Goal: Navigation & Orientation: Find specific page/section

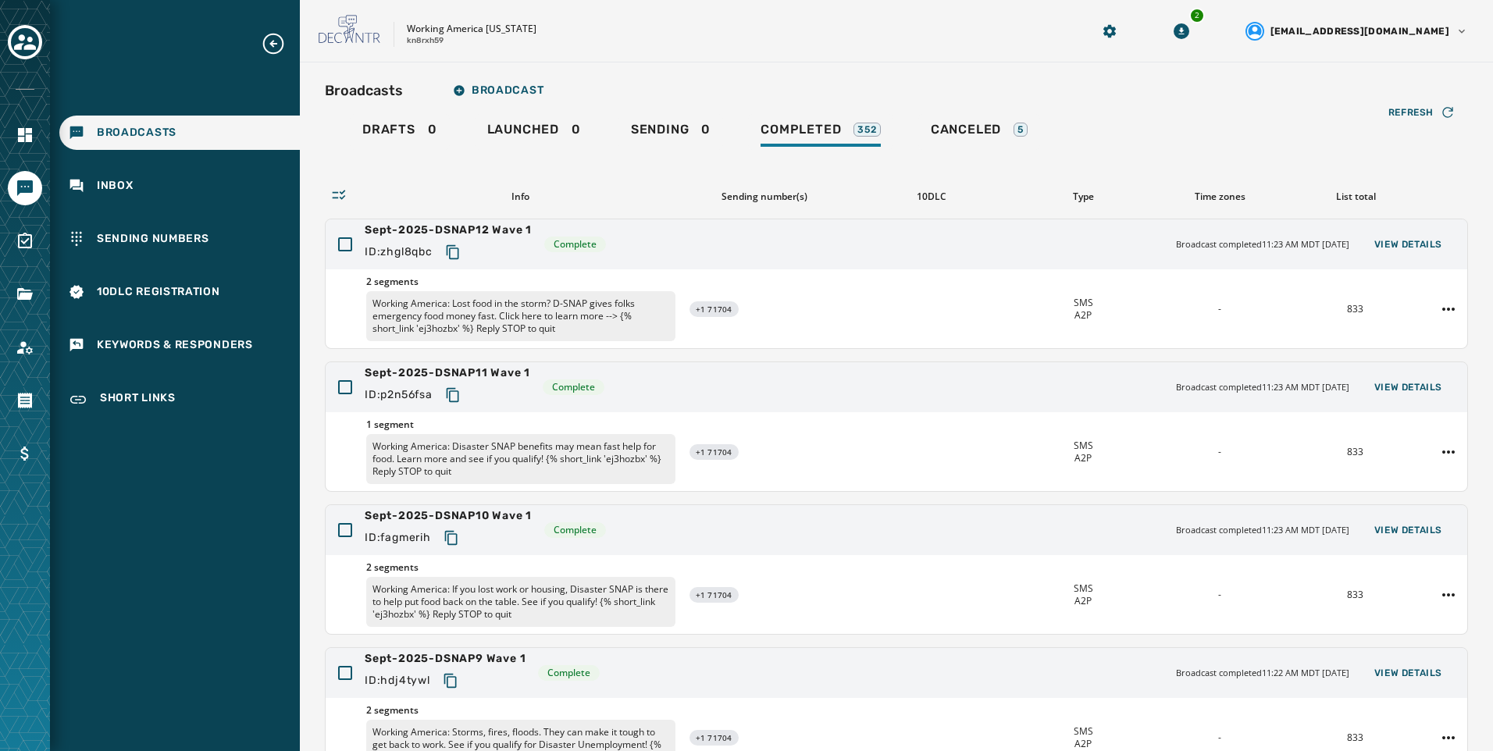
click at [24, 318] on div at bounding box center [25, 375] width 50 height 751
click at [25, 297] on icon "Navigate to Files" at bounding box center [25, 294] width 16 height 12
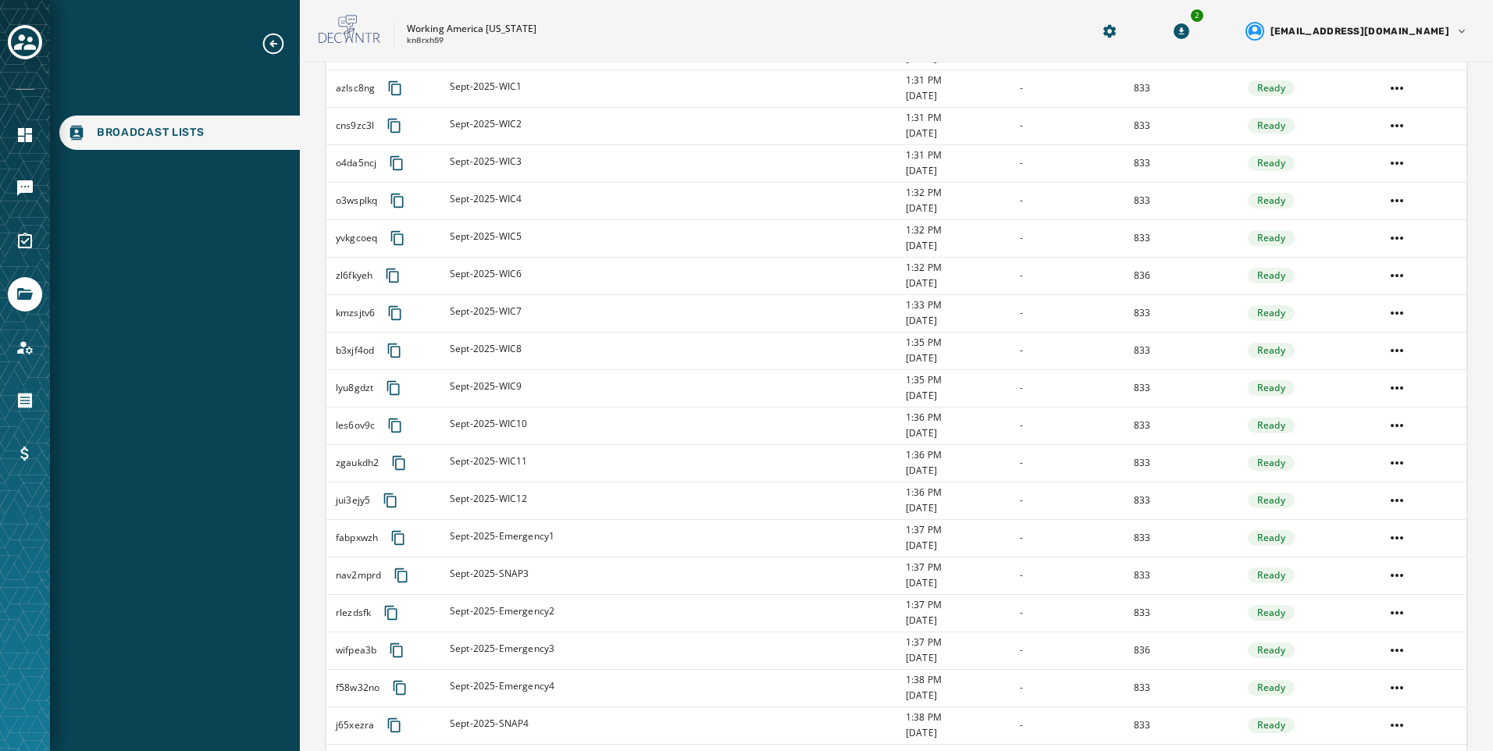
scroll to position [1513, 0]
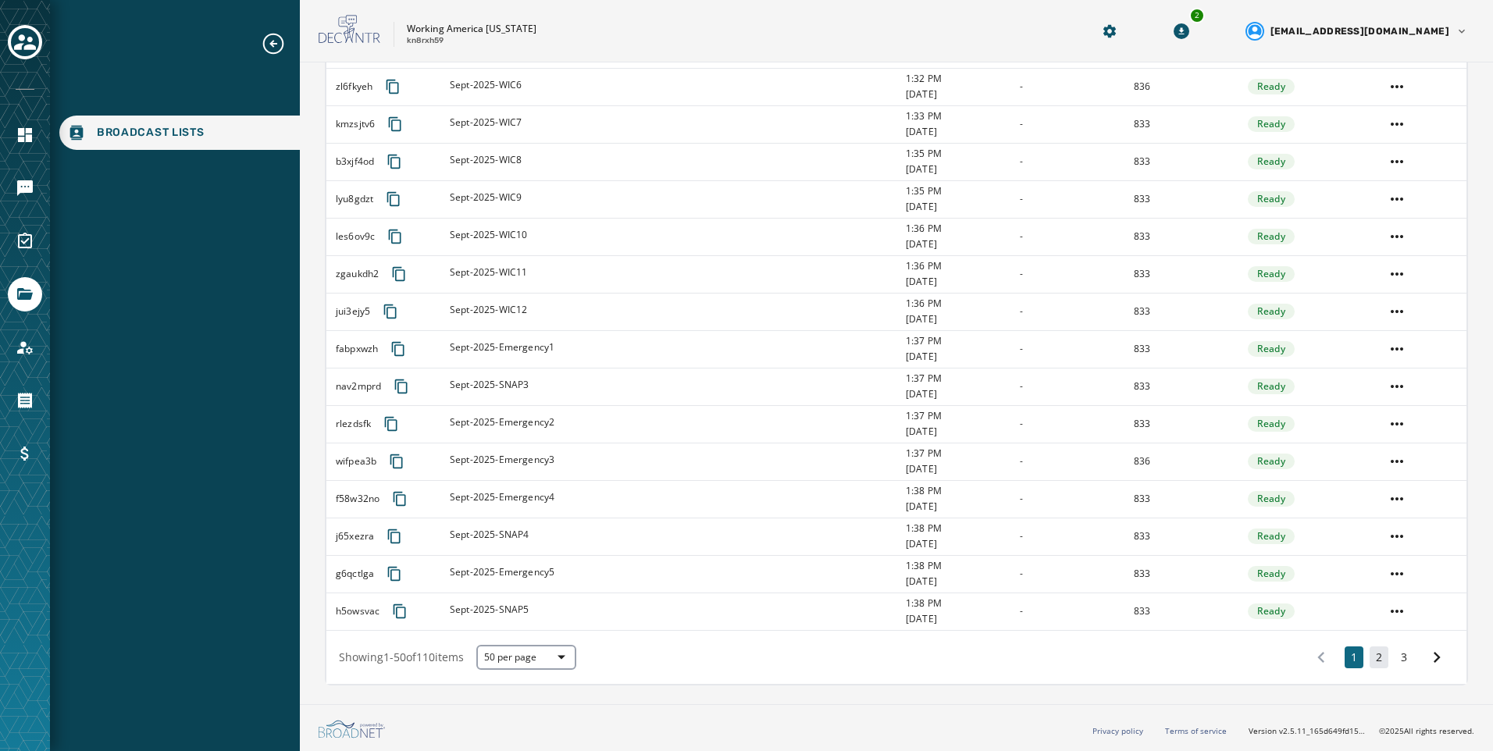
click at [1370, 651] on button "2" at bounding box center [1379, 658] width 19 height 22
click at [1395, 658] on button "3" at bounding box center [1404, 658] width 19 height 22
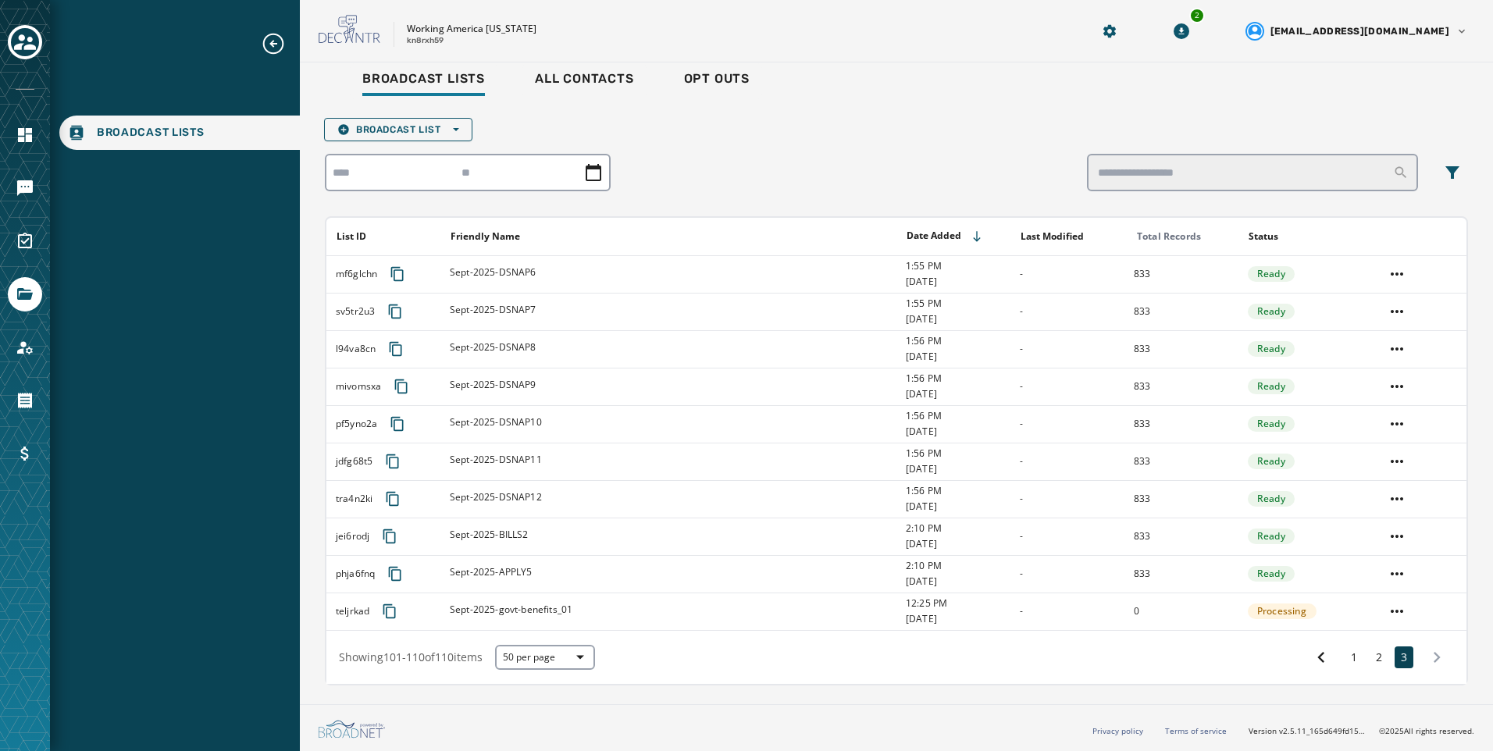
scroll to position [13, 0]
click at [17, 205] on div at bounding box center [25, 375] width 50 height 751
click at [30, 194] on icon "Navigate to Messaging" at bounding box center [25, 188] width 19 height 19
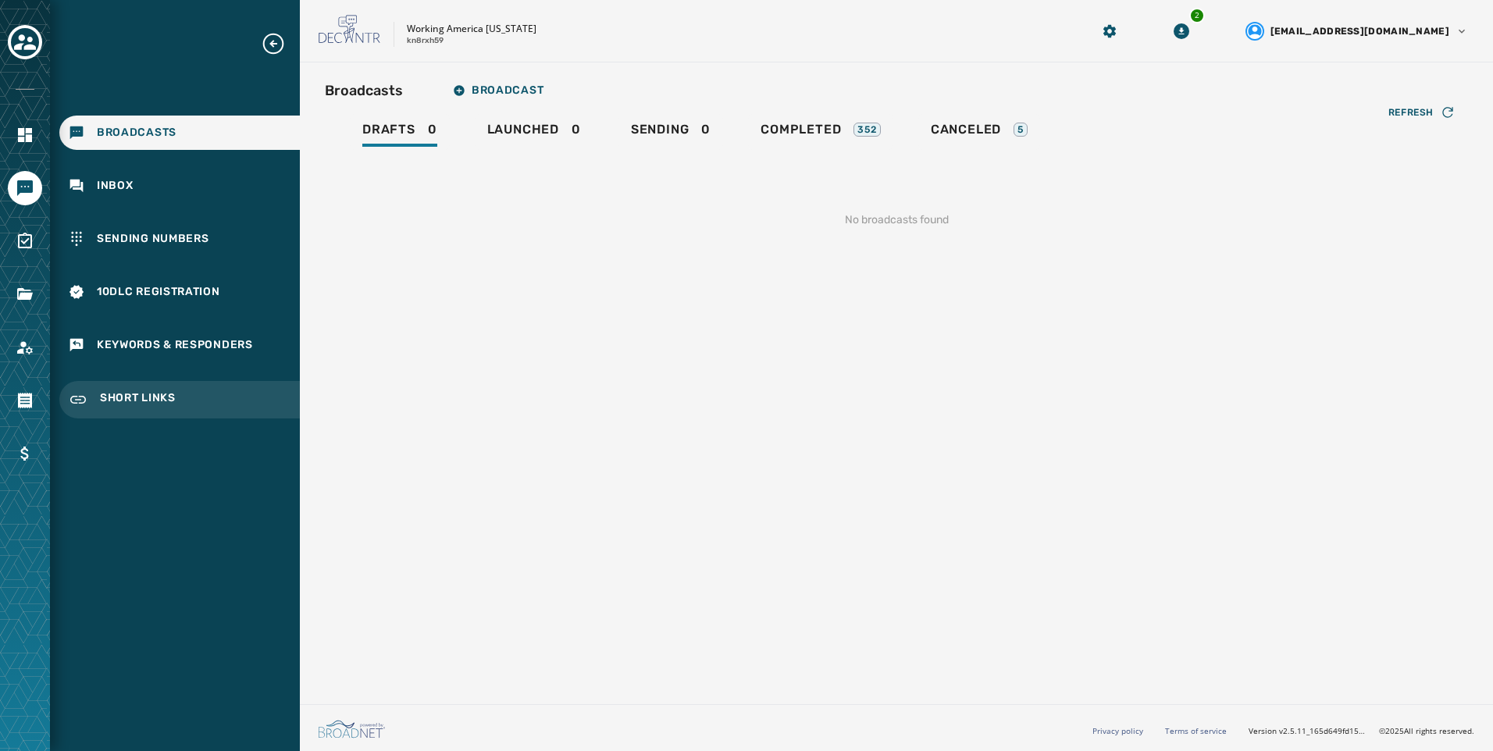
click at [137, 400] on span "Short Links" at bounding box center [138, 399] width 76 height 19
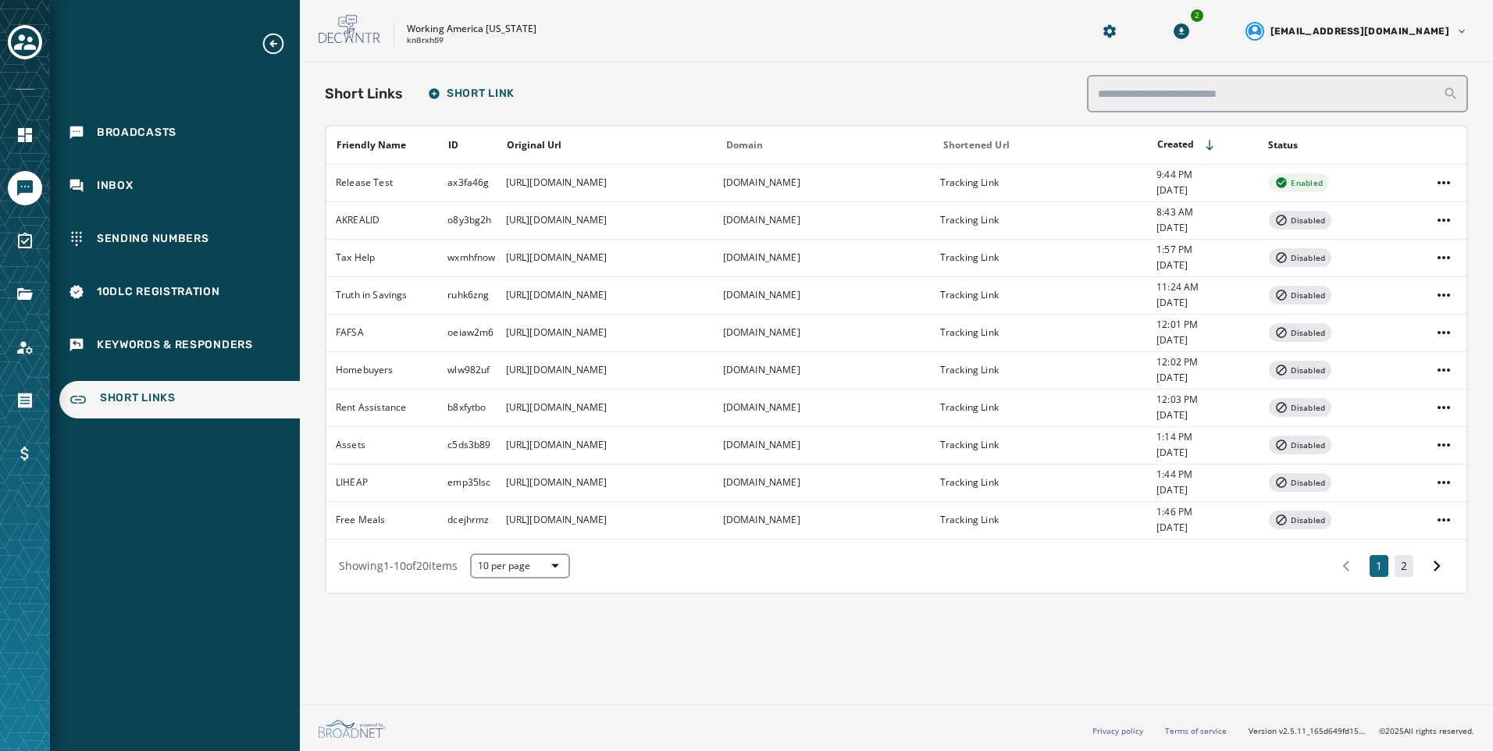
click at [1405, 568] on button "2" at bounding box center [1404, 566] width 19 height 22
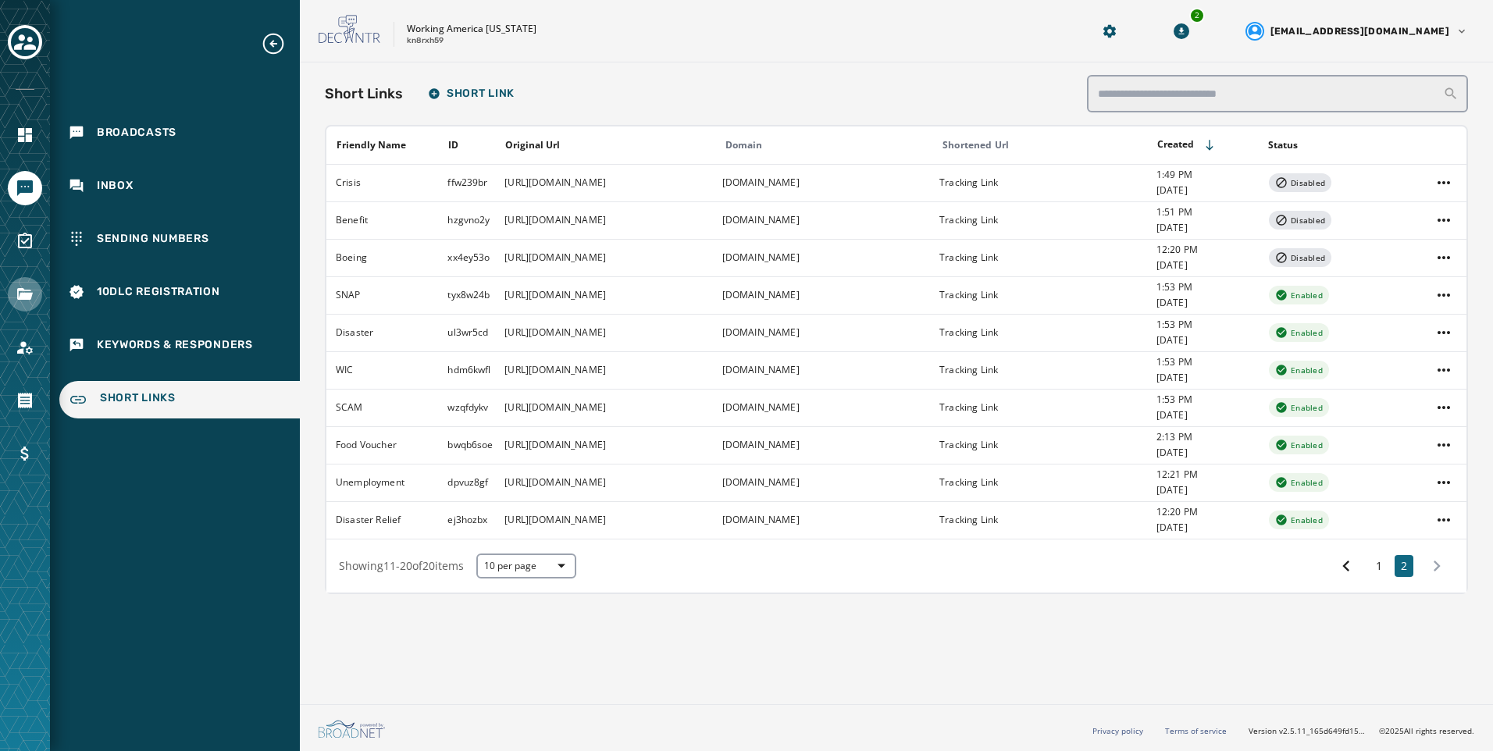
click at [25, 294] on icon "Navigate to Files" at bounding box center [25, 294] width 16 height 12
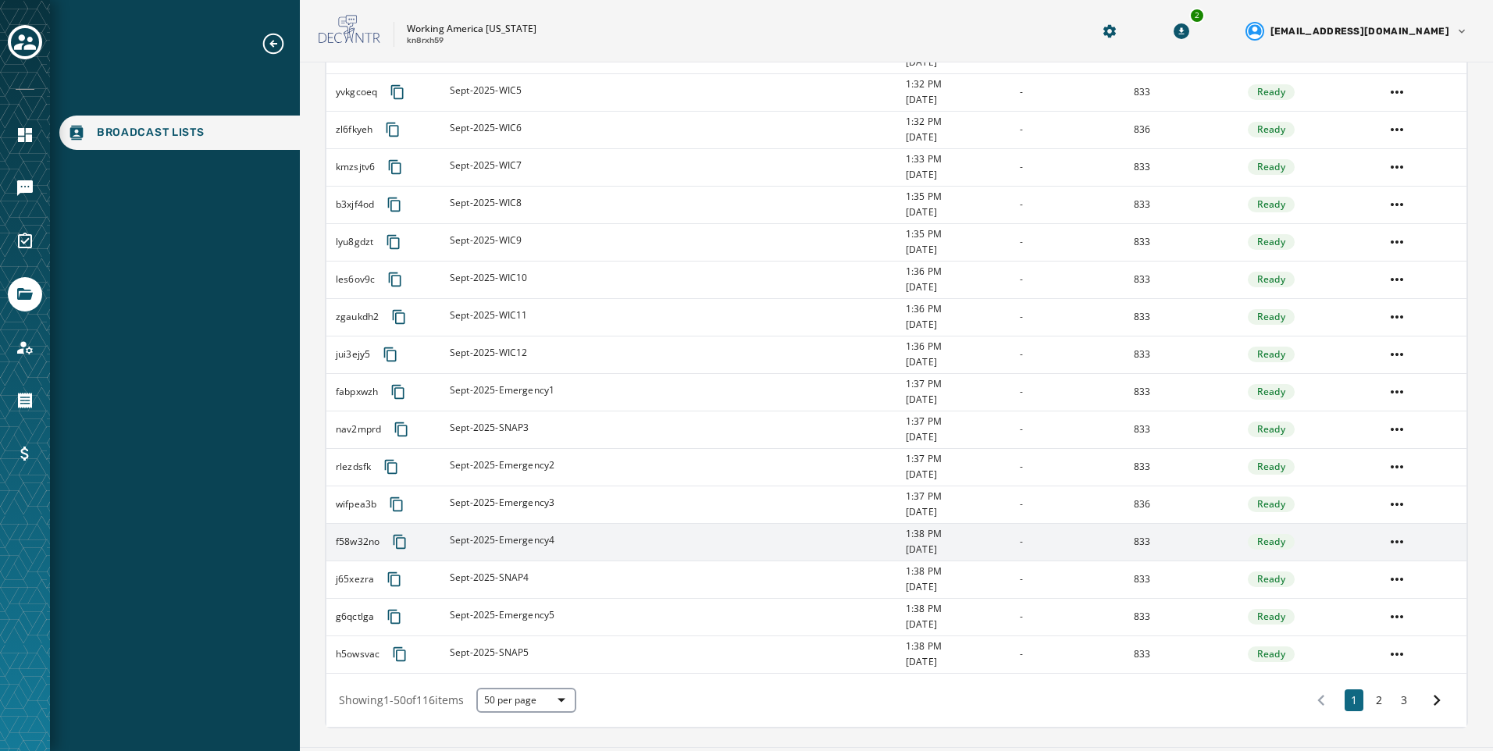
scroll to position [1513, 0]
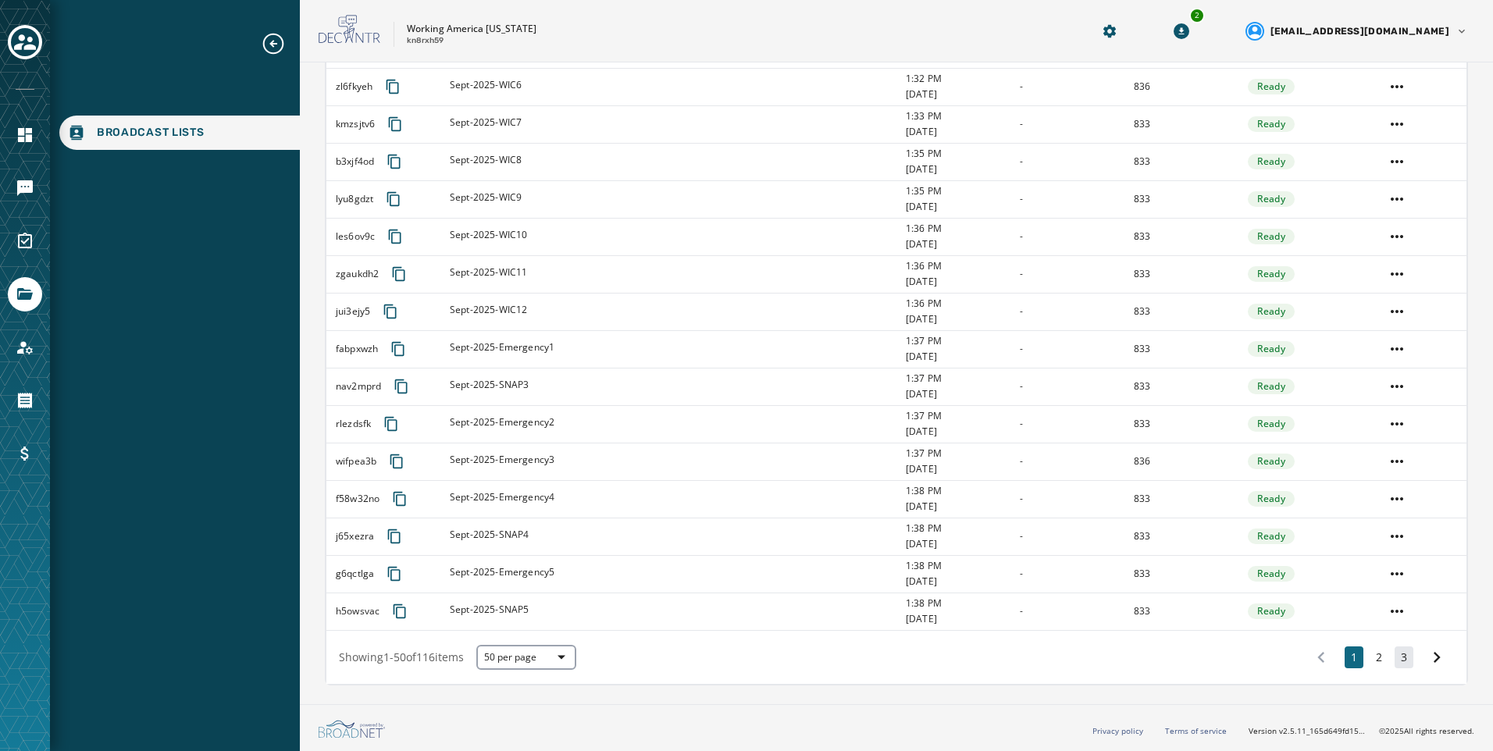
click at [1395, 653] on button "3" at bounding box center [1404, 658] width 19 height 22
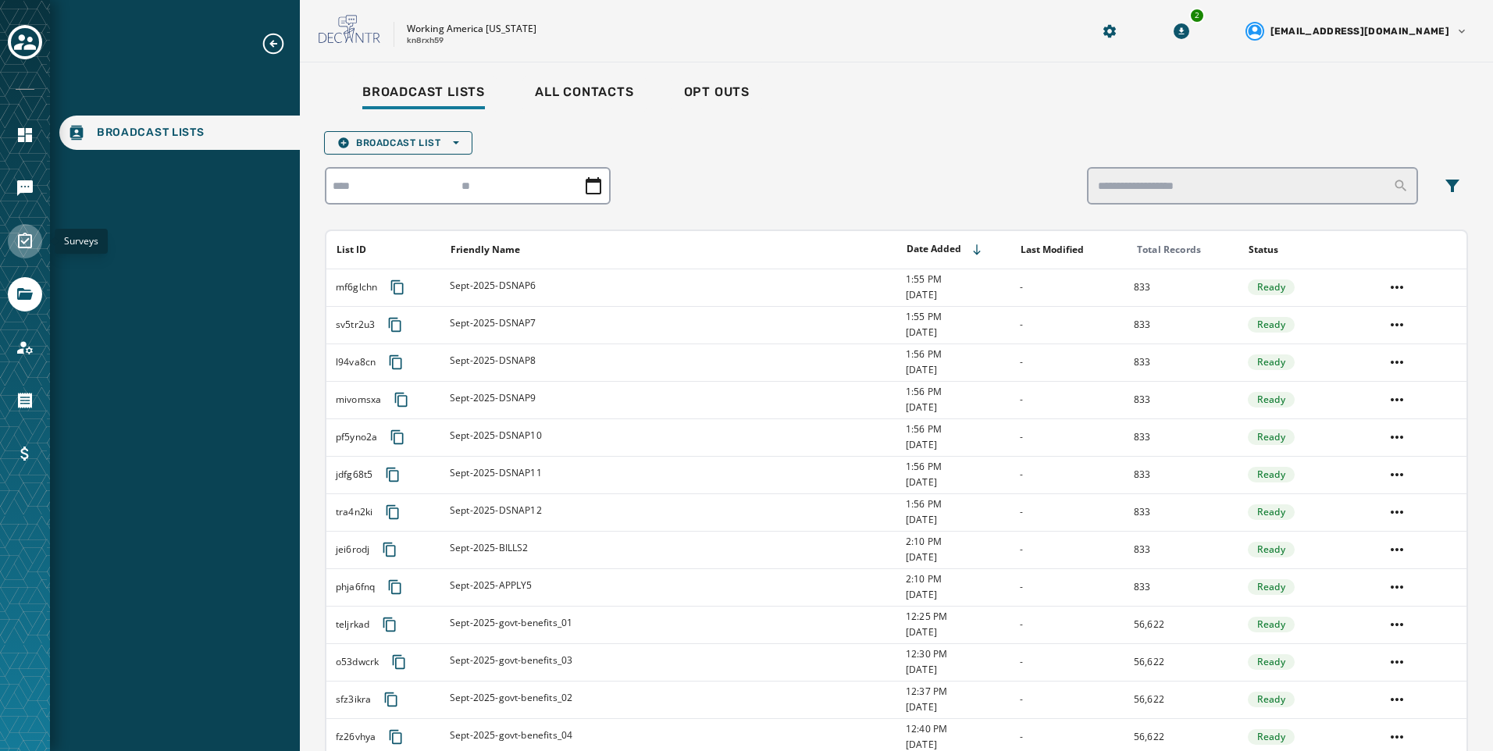
click at [27, 249] on icon "Navigate to Surveys" at bounding box center [25, 241] width 19 height 19
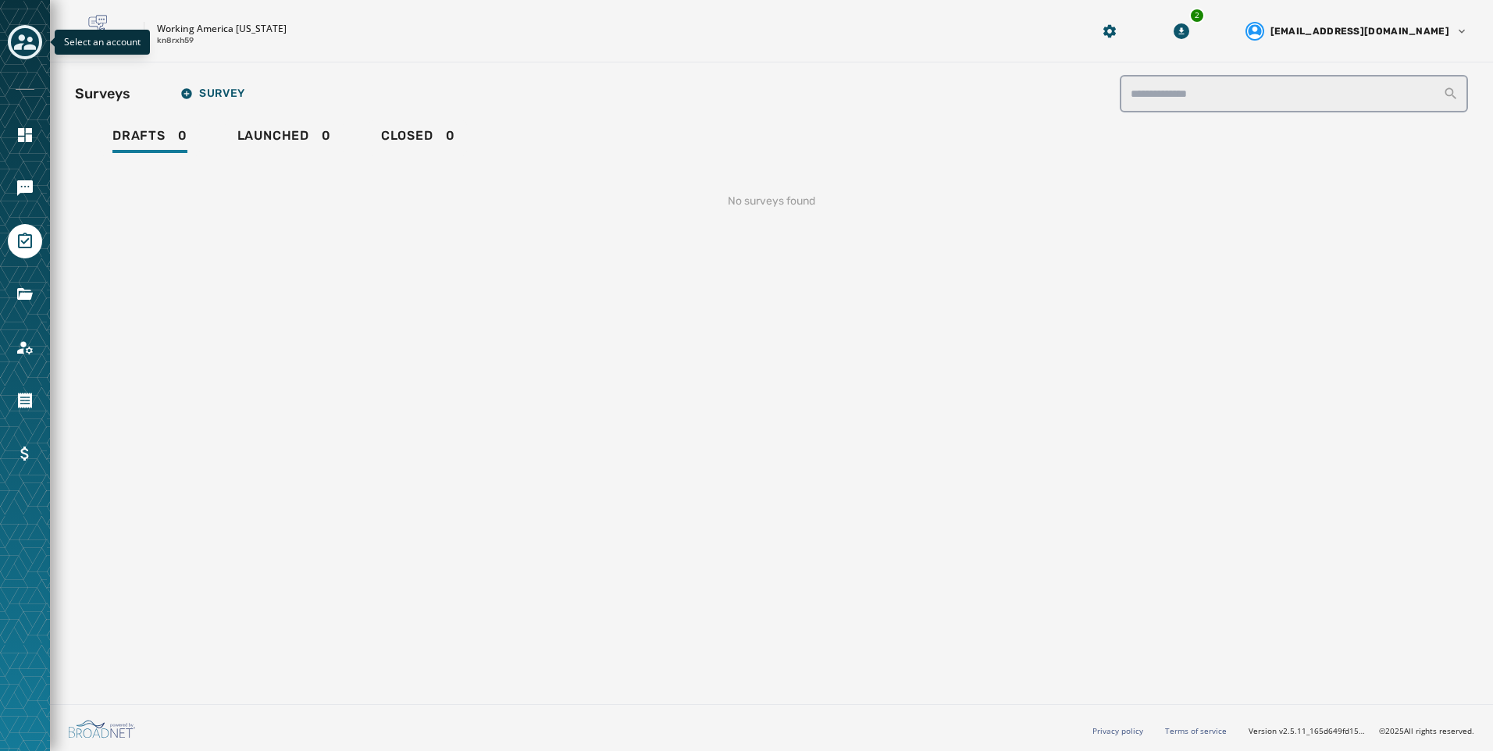
click at [34, 40] on icon "Toggle account select drawer" at bounding box center [25, 42] width 22 height 22
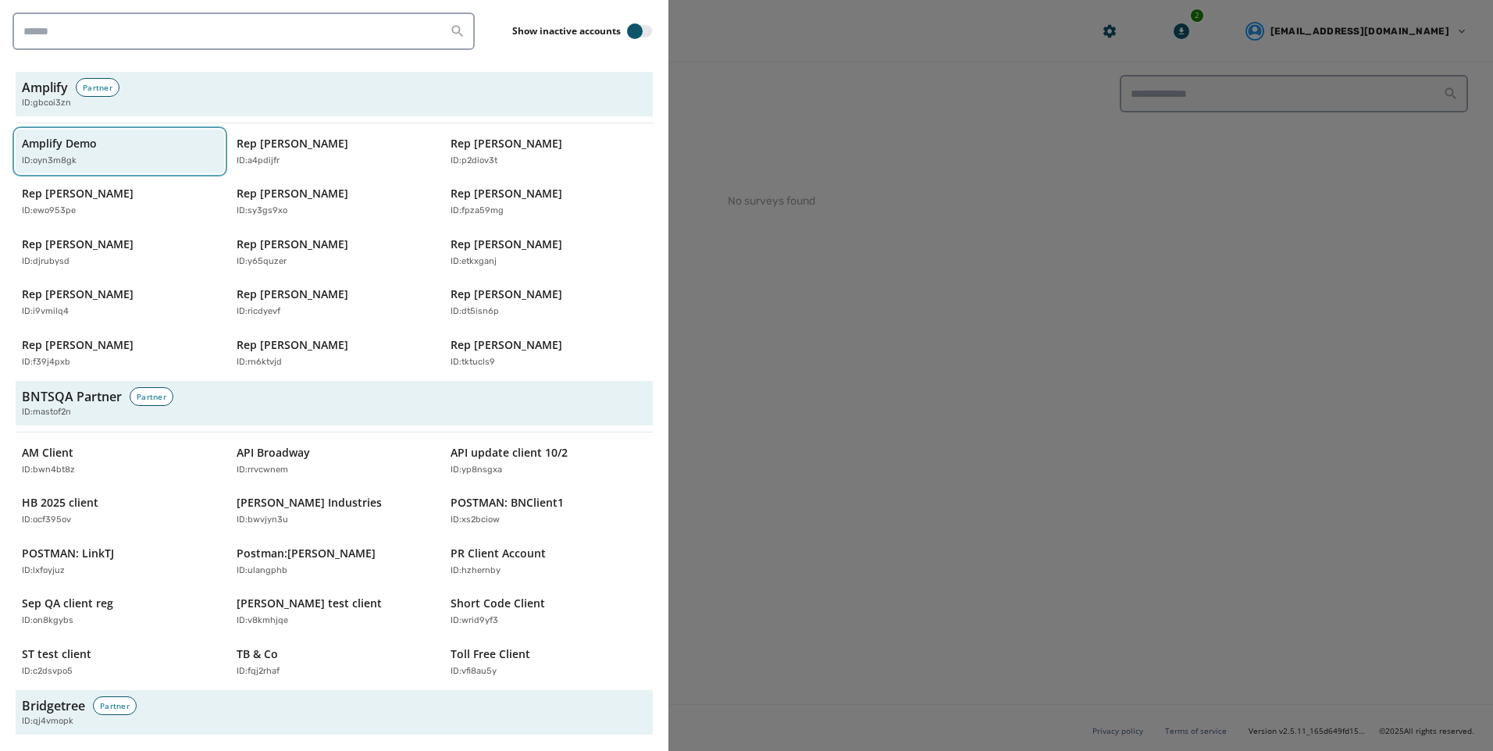
click at [73, 152] on div "Amplify Demo ID: oyn3m8gk" at bounding box center [112, 152] width 180 height 32
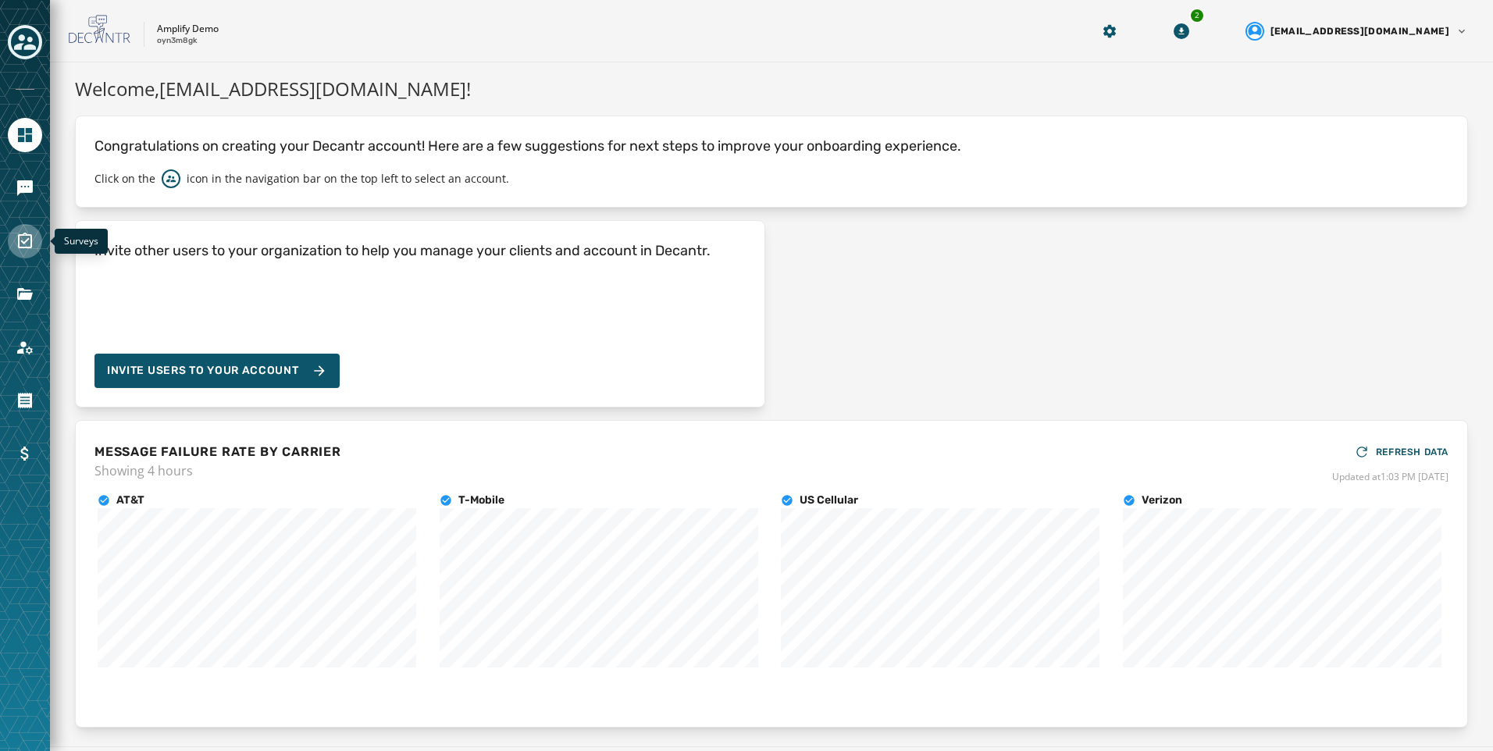
click at [21, 238] on icon "Navigate to Surveys" at bounding box center [25, 241] width 19 height 19
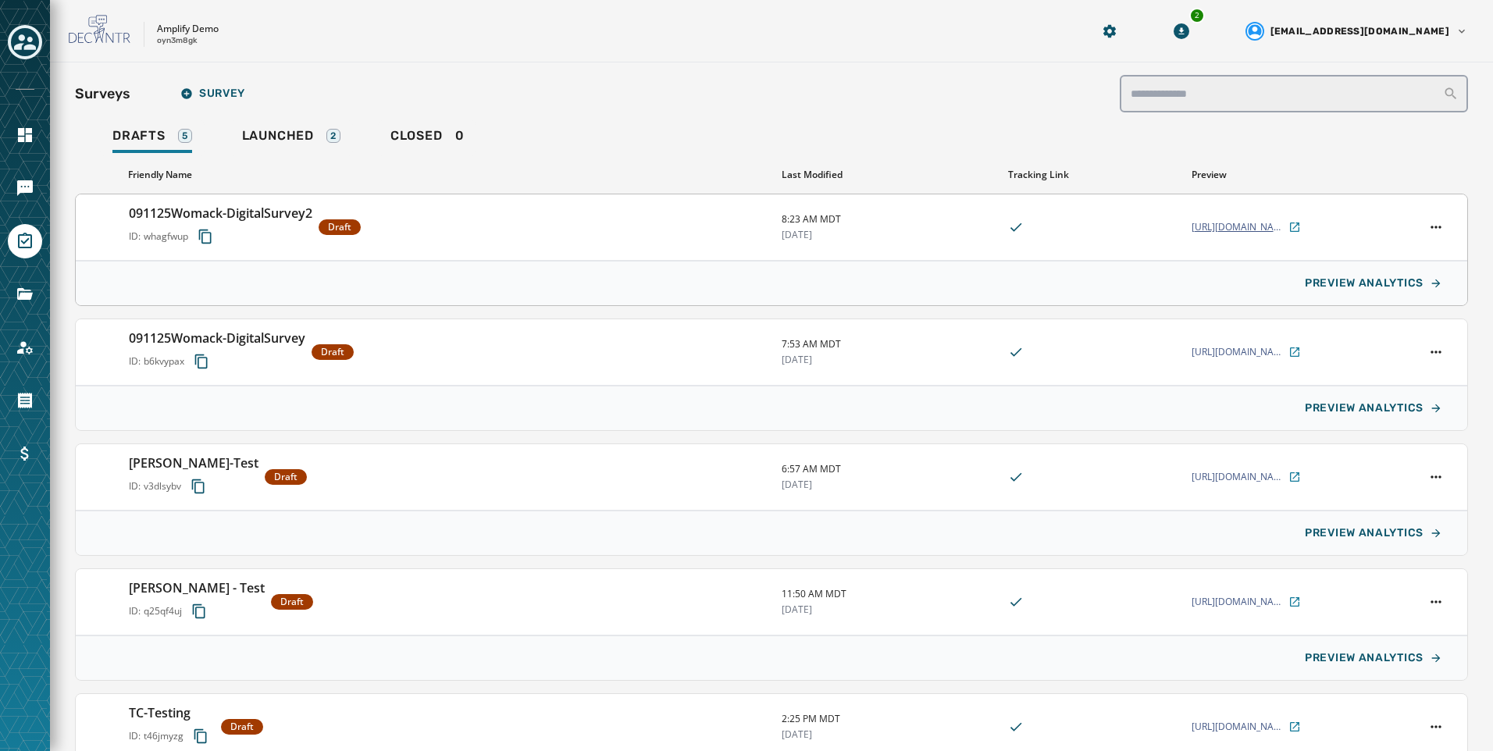
click at [1289, 229] on icon at bounding box center [1295, 227] width 12 height 12
click at [1120, 241] on div "091125Womack-DigitalSurvey2 ID: whagfwup Draft 8:23 AM MDT [DATE] [URL][DOMAIN_…" at bounding box center [772, 227] width 1392 height 66
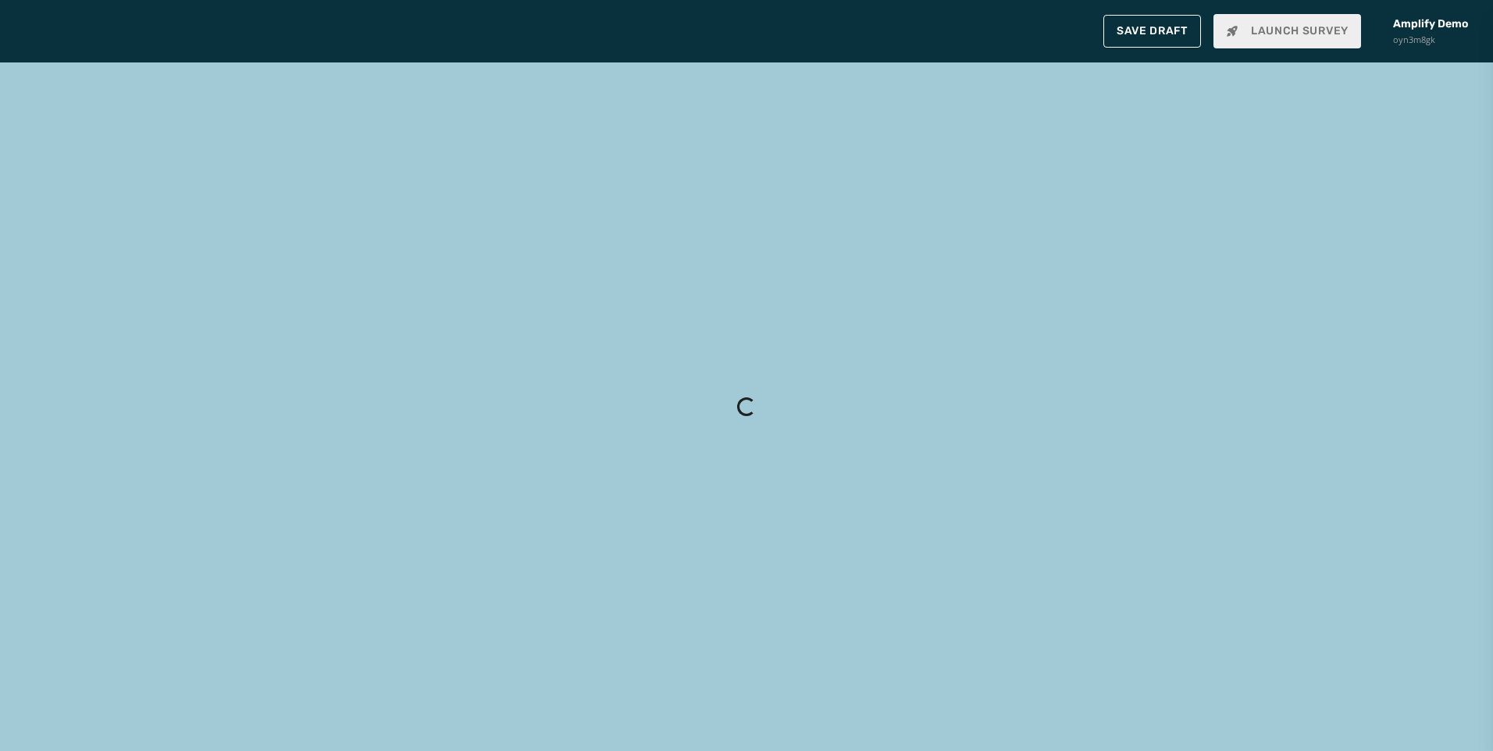
type input "**********"
type textarea "**********"
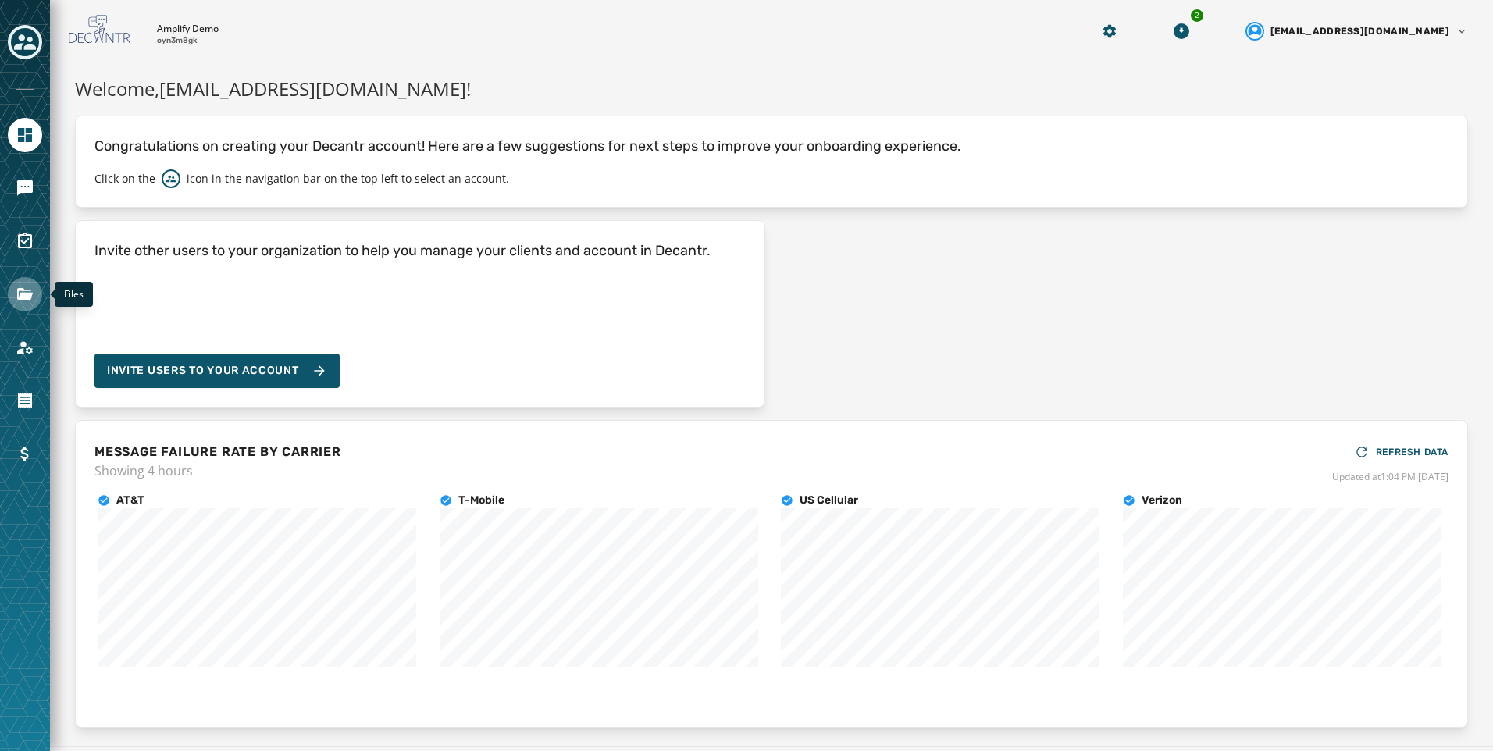
click at [23, 280] on link "Navigate to Files" at bounding box center [25, 294] width 34 height 34
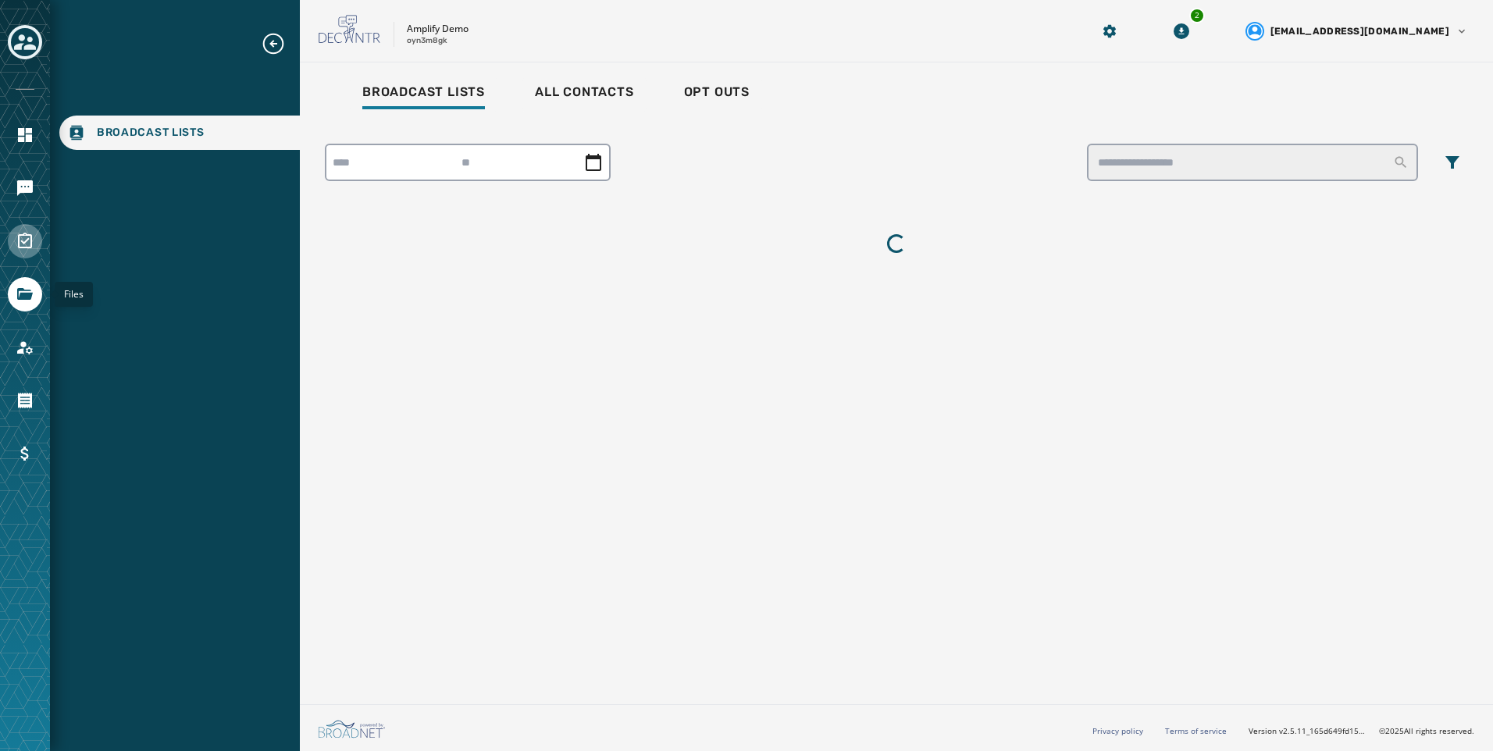
click at [30, 243] on icon "Navigate to Surveys" at bounding box center [25, 241] width 19 height 19
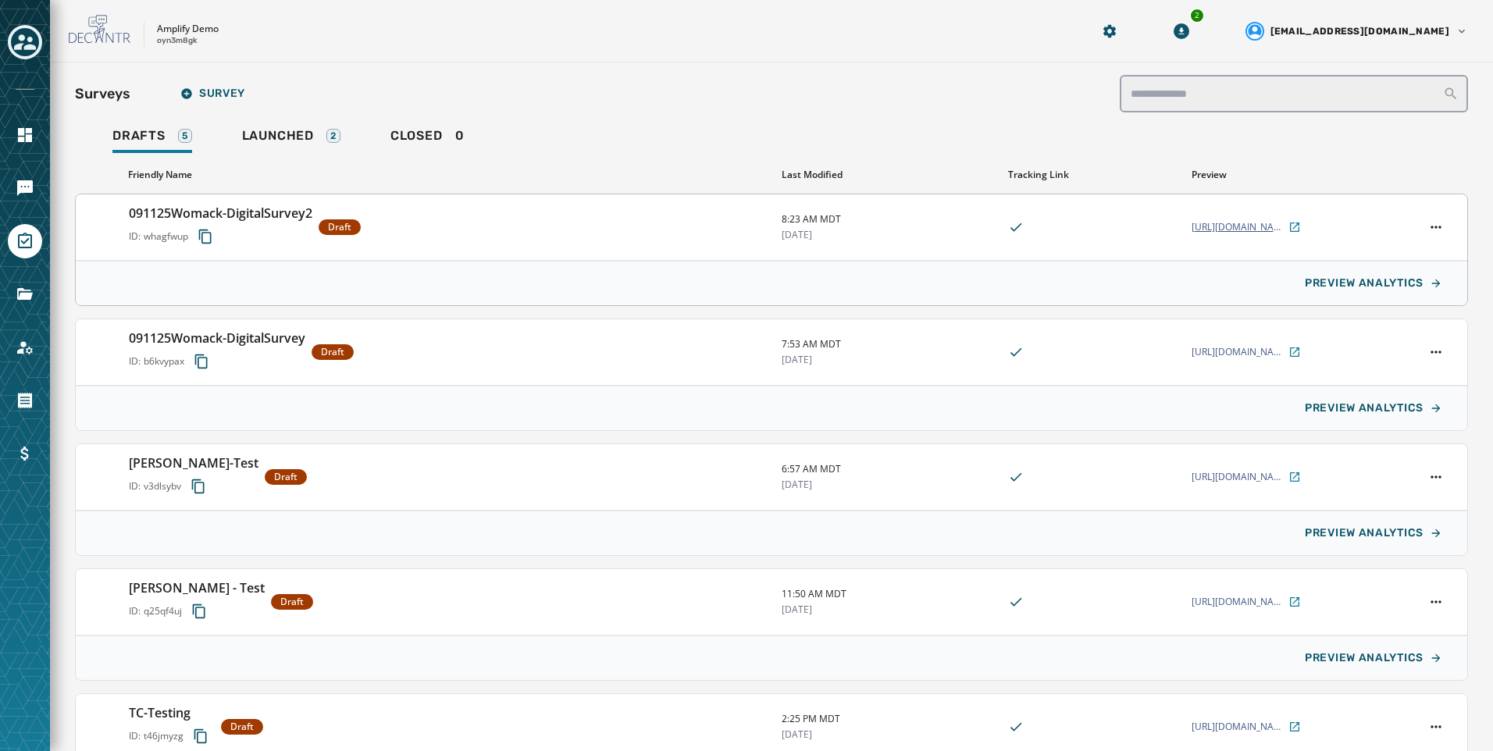
click at [1236, 233] on span "[URL][DOMAIN_NAME]" at bounding box center [1239, 227] width 94 height 12
click at [15, 53] on button "Toggle account select drawer" at bounding box center [25, 42] width 34 height 34
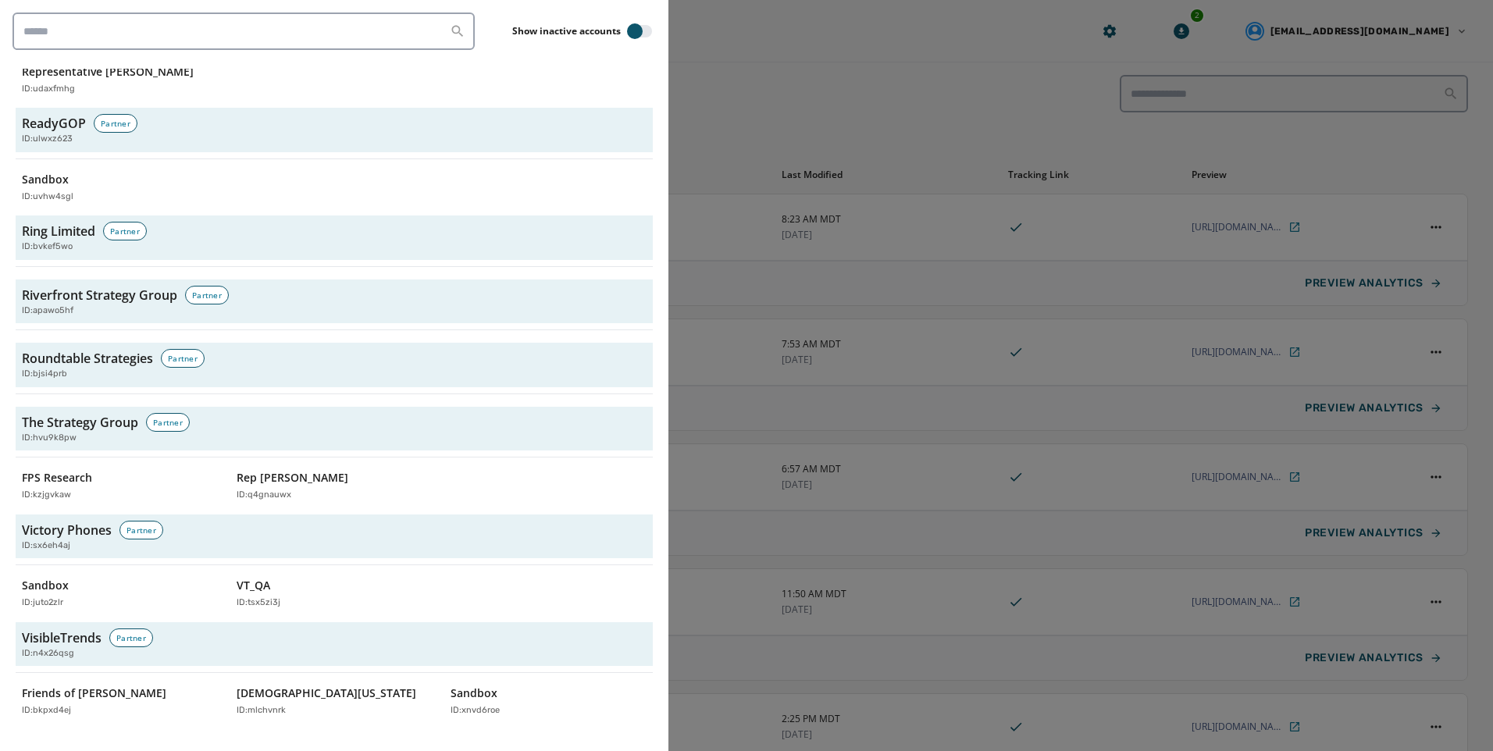
scroll to position [4941, 0]
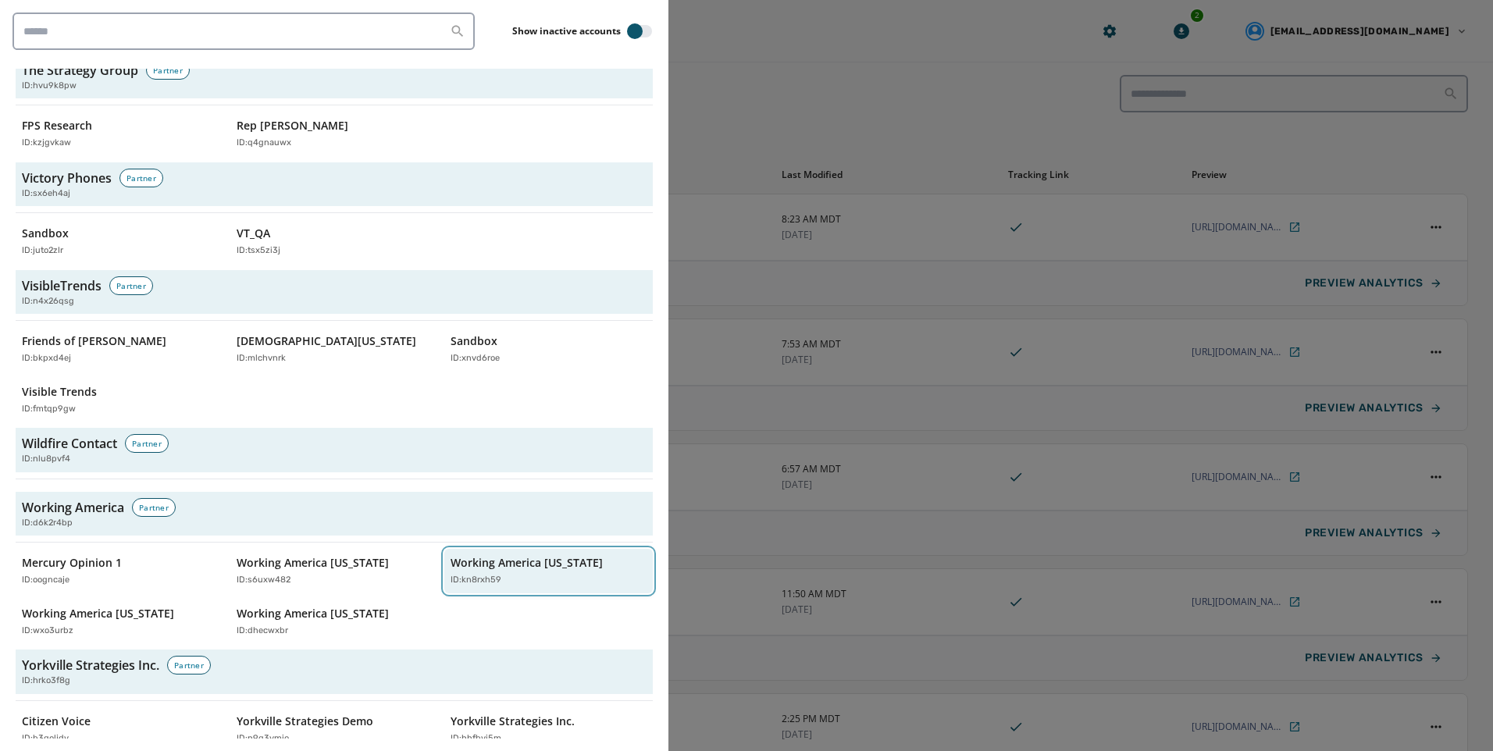
click at [562, 574] on div "ID: kn8rxh59" at bounding box center [541, 580] width 180 height 13
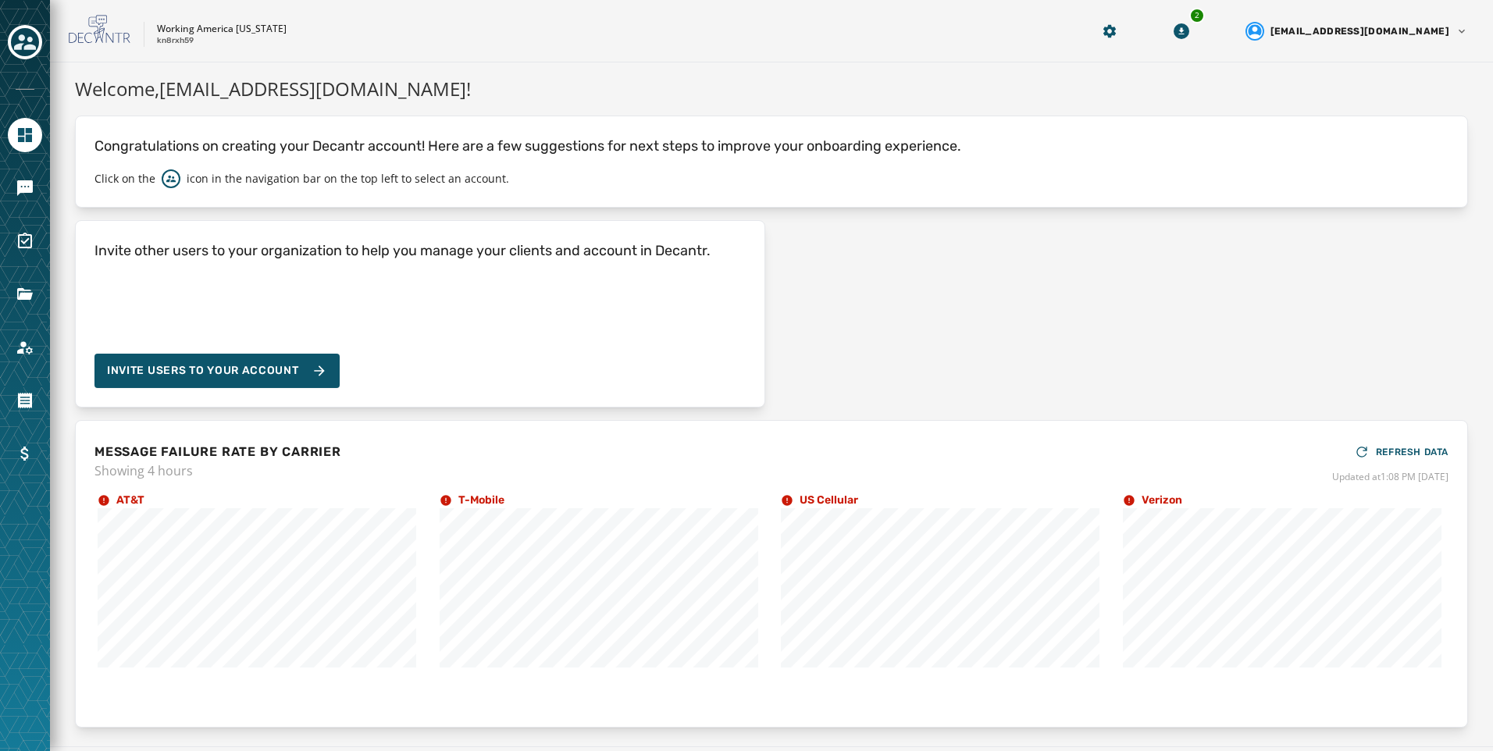
drag, startPoint x: 15, startPoint y: 323, endPoint x: 21, endPoint y: 312, distance: 11.9
click at [16, 323] on div at bounding box center [25, 375] width 50 height 751
click at [28, 296] on icon "Navigate to Files" at bounding box center [25, 294] width 16 height 12
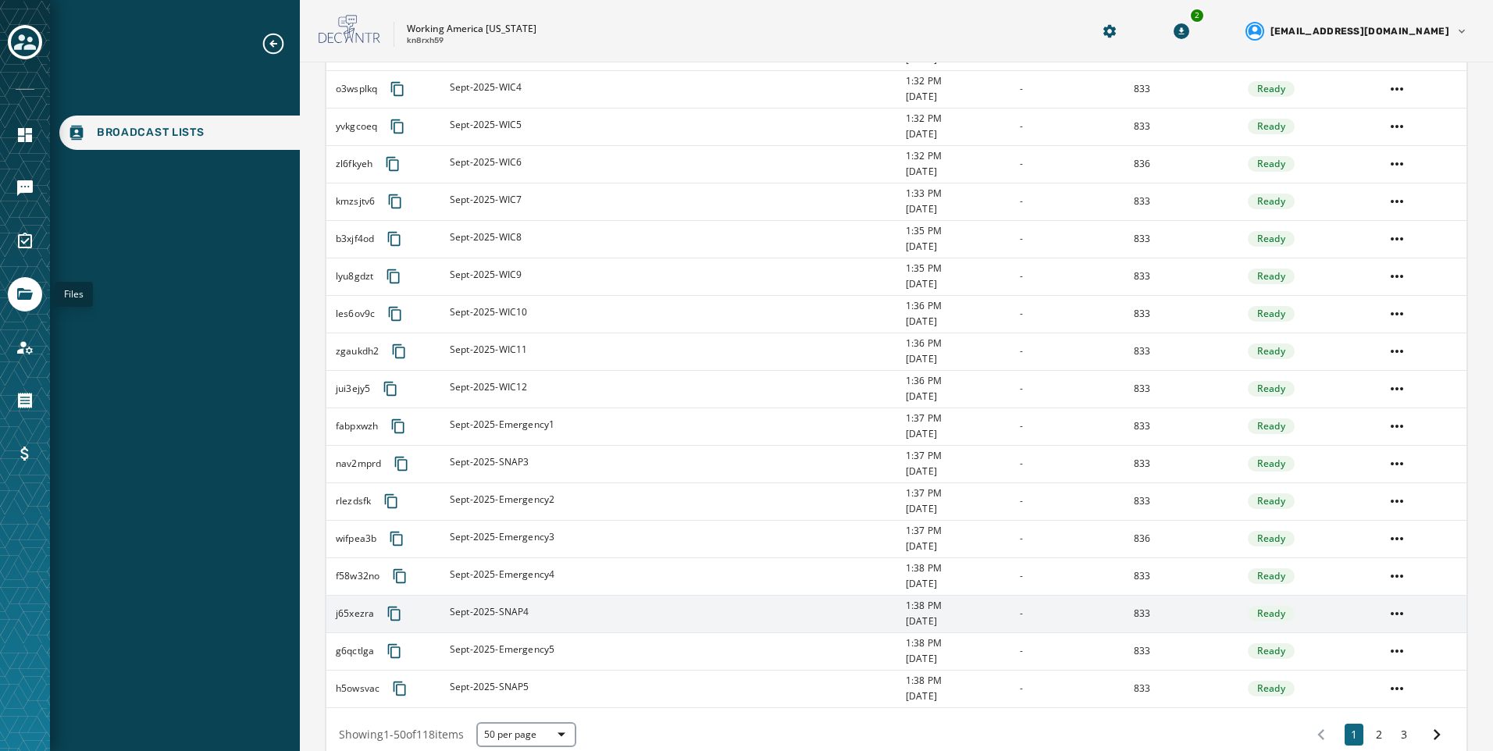
scroll to position [1513, 0]
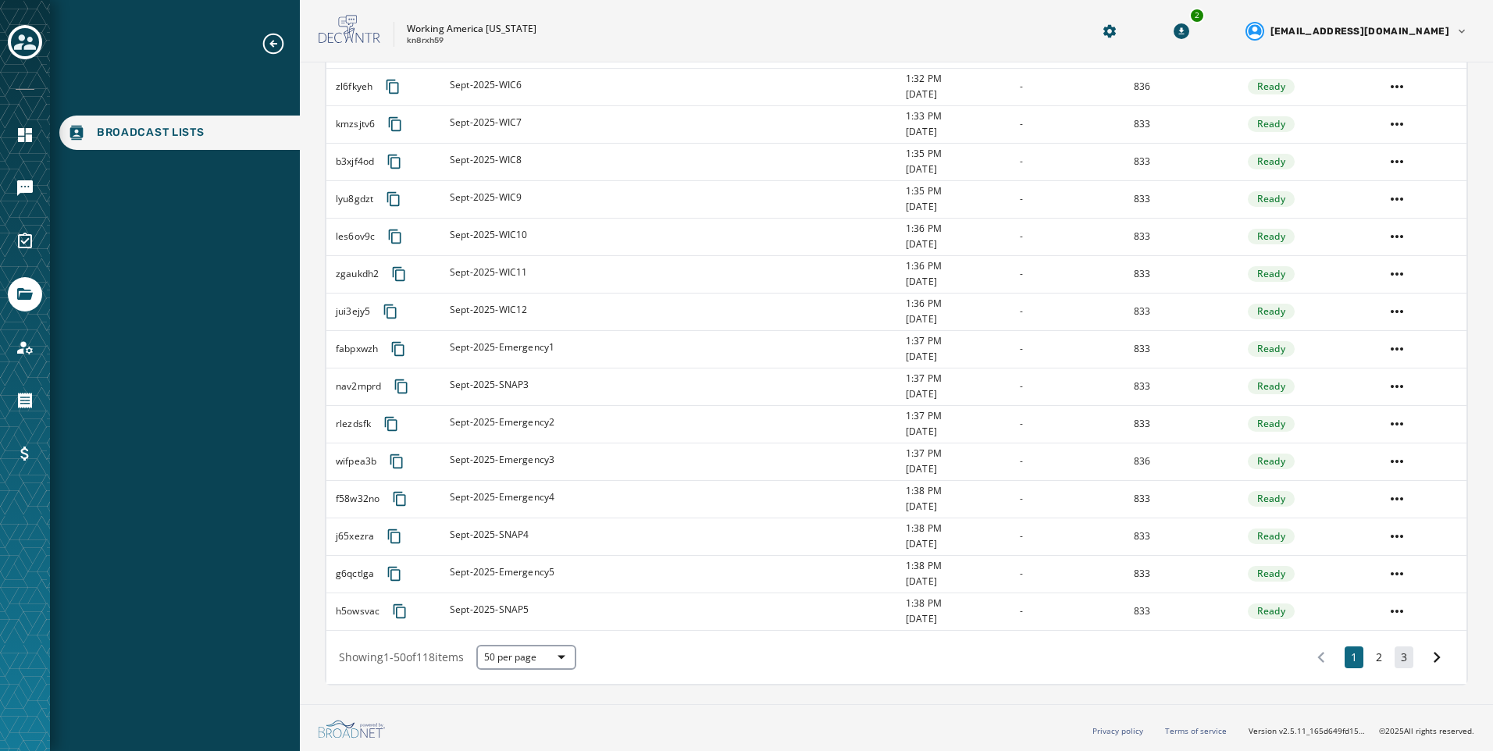
click at [1395, 654] on button "3" at bounding box center [1404, 658] width 19 height 22
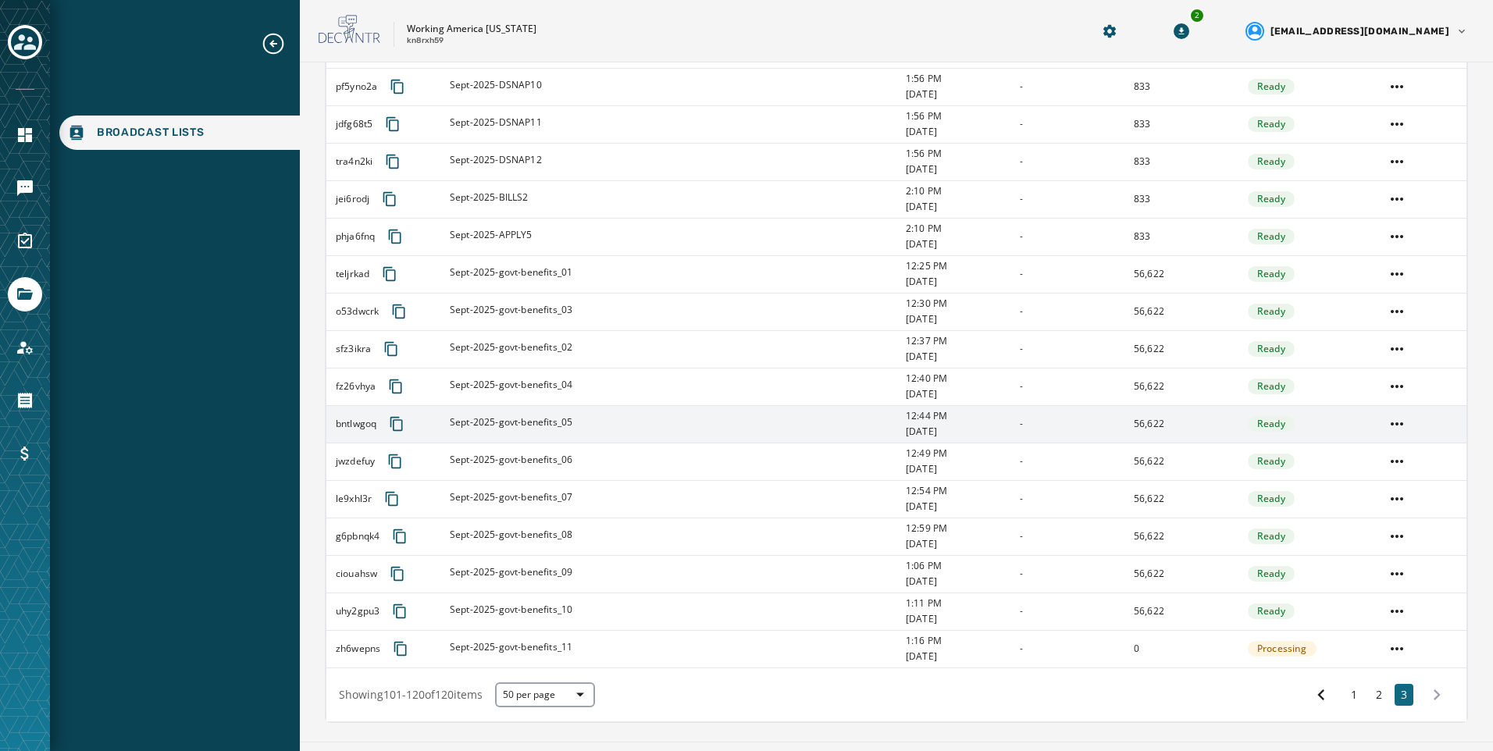
scroll to position [388, 0]
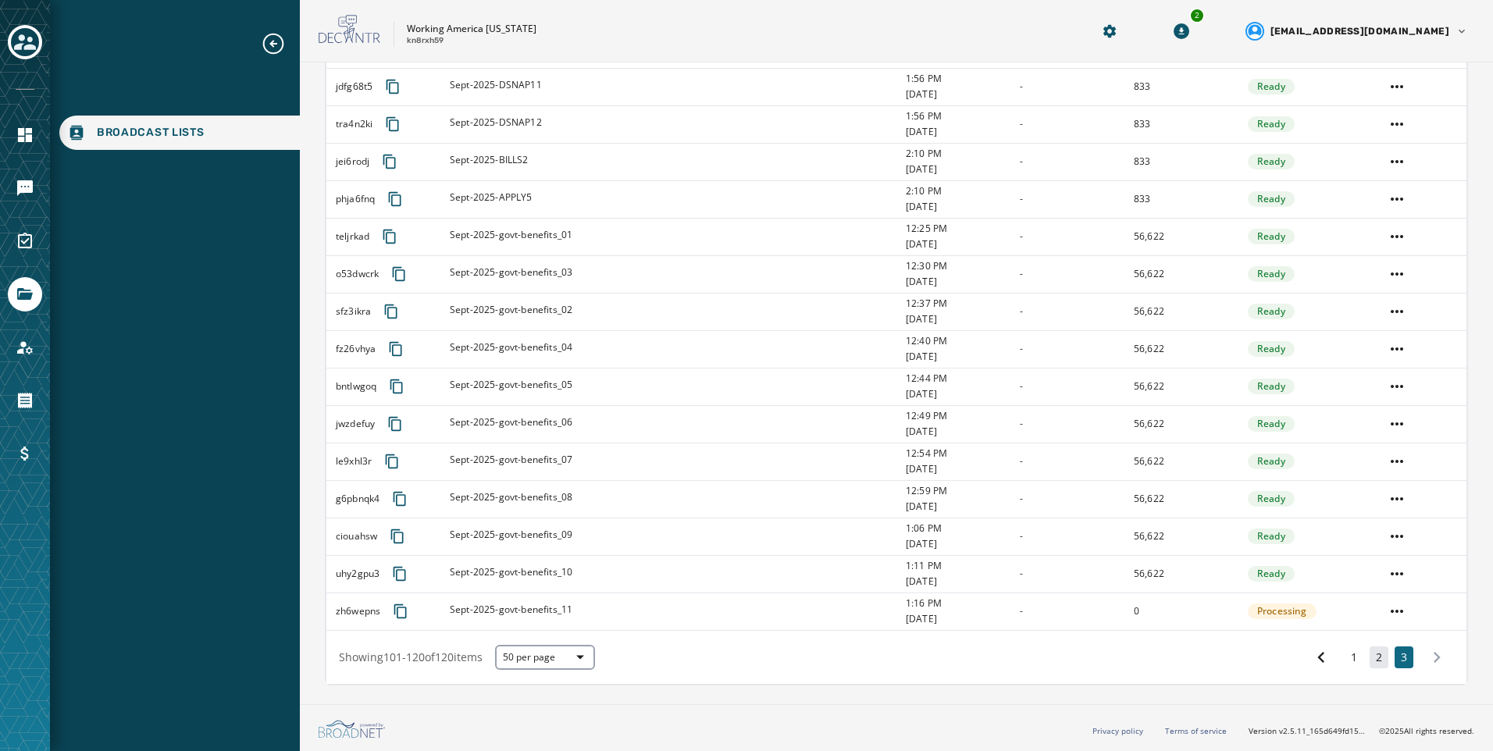
click at [1371, 658] on button "2" at bounding box center [1379, 658] width 19 height 22
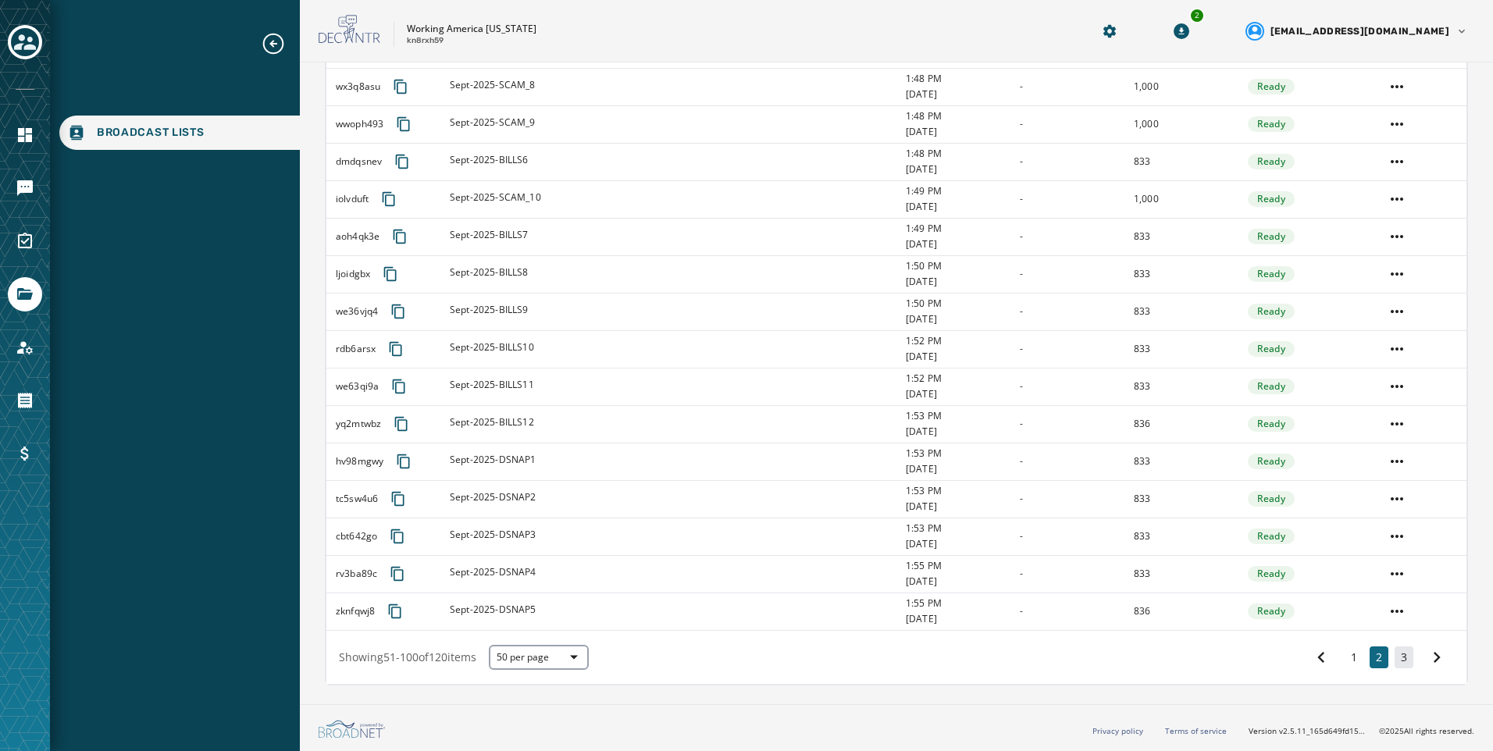
click at [1395, 656] on button "3" at bounding box center [1404, 658] width 19 height 22
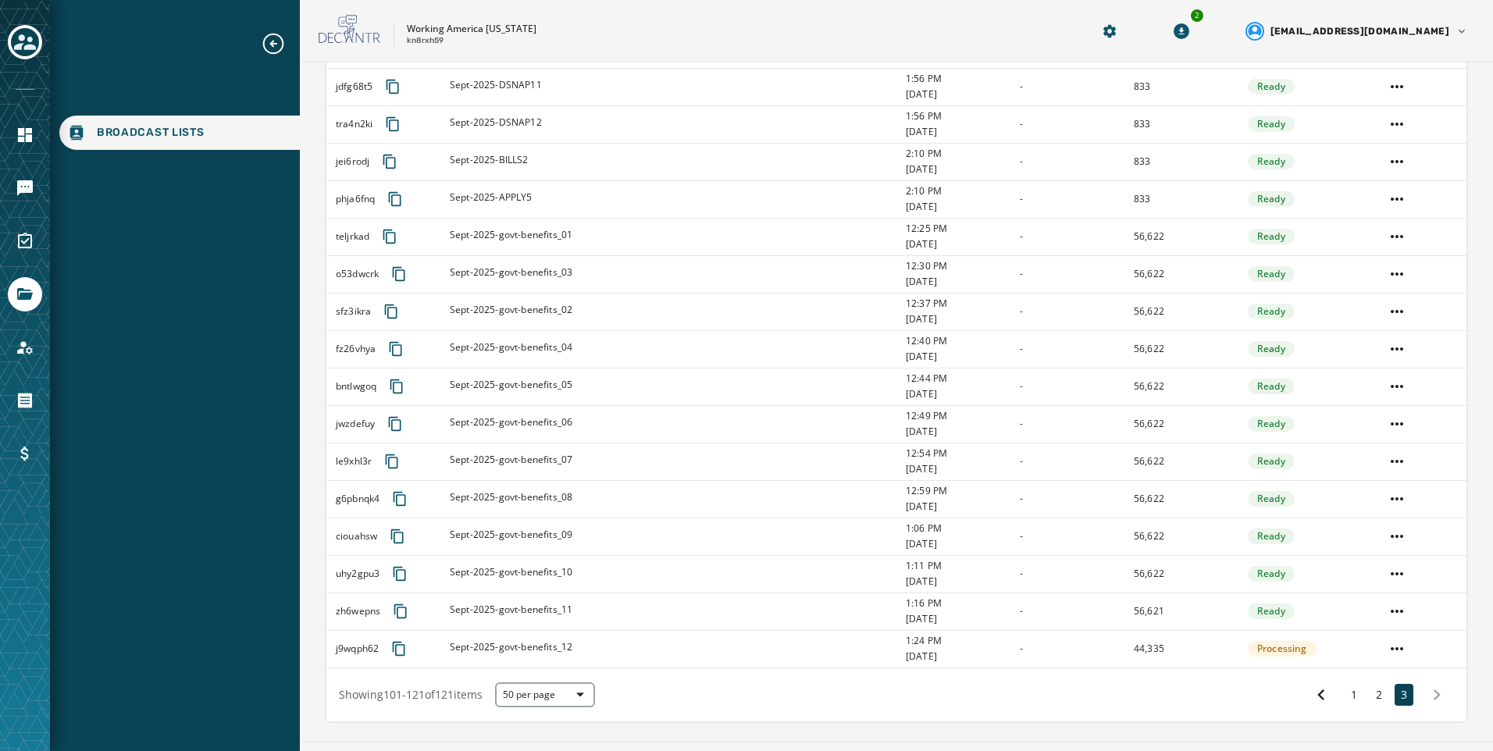
scroll to position [426, 0]
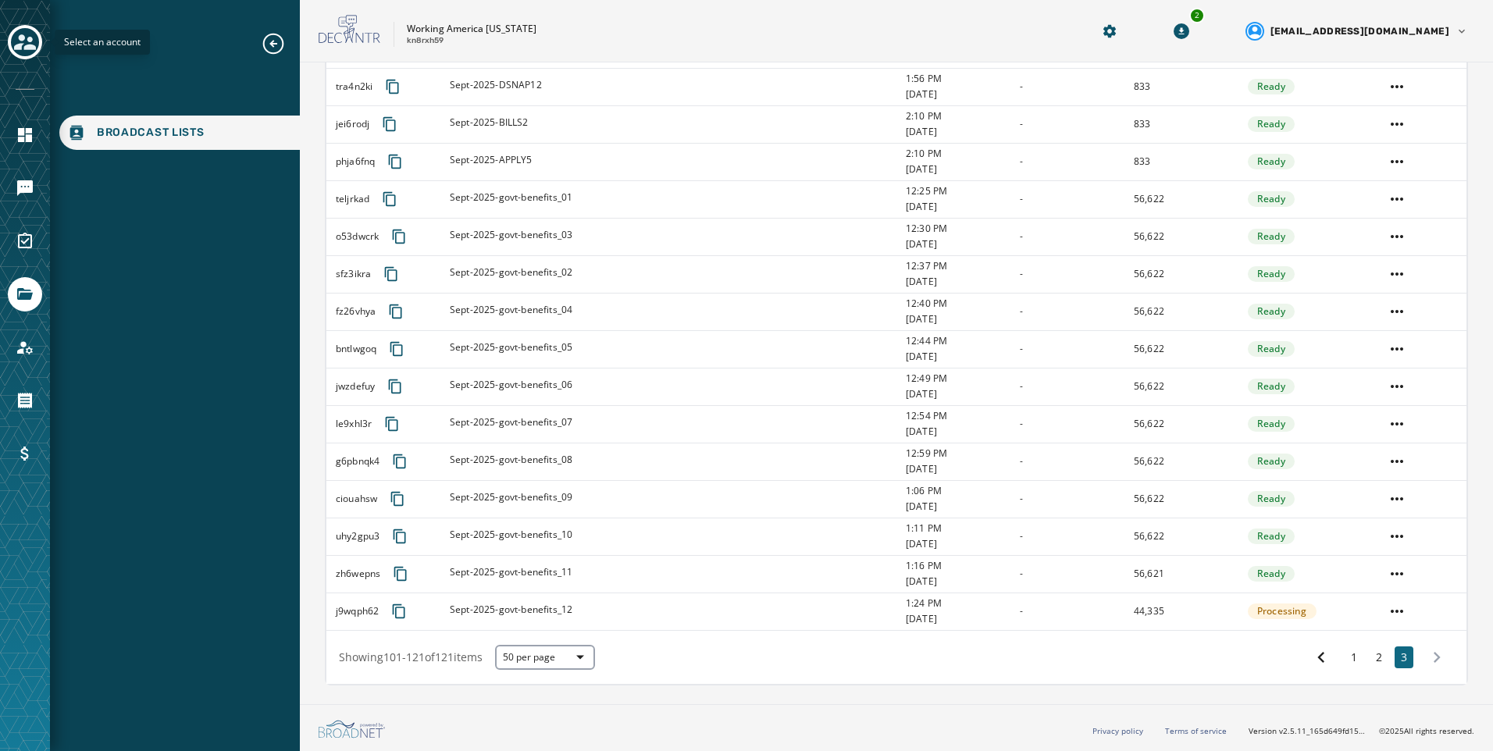
click at [16, 48] on icon "Toggle account select drawer" at bounding box center [25, 42] width 22 height 16
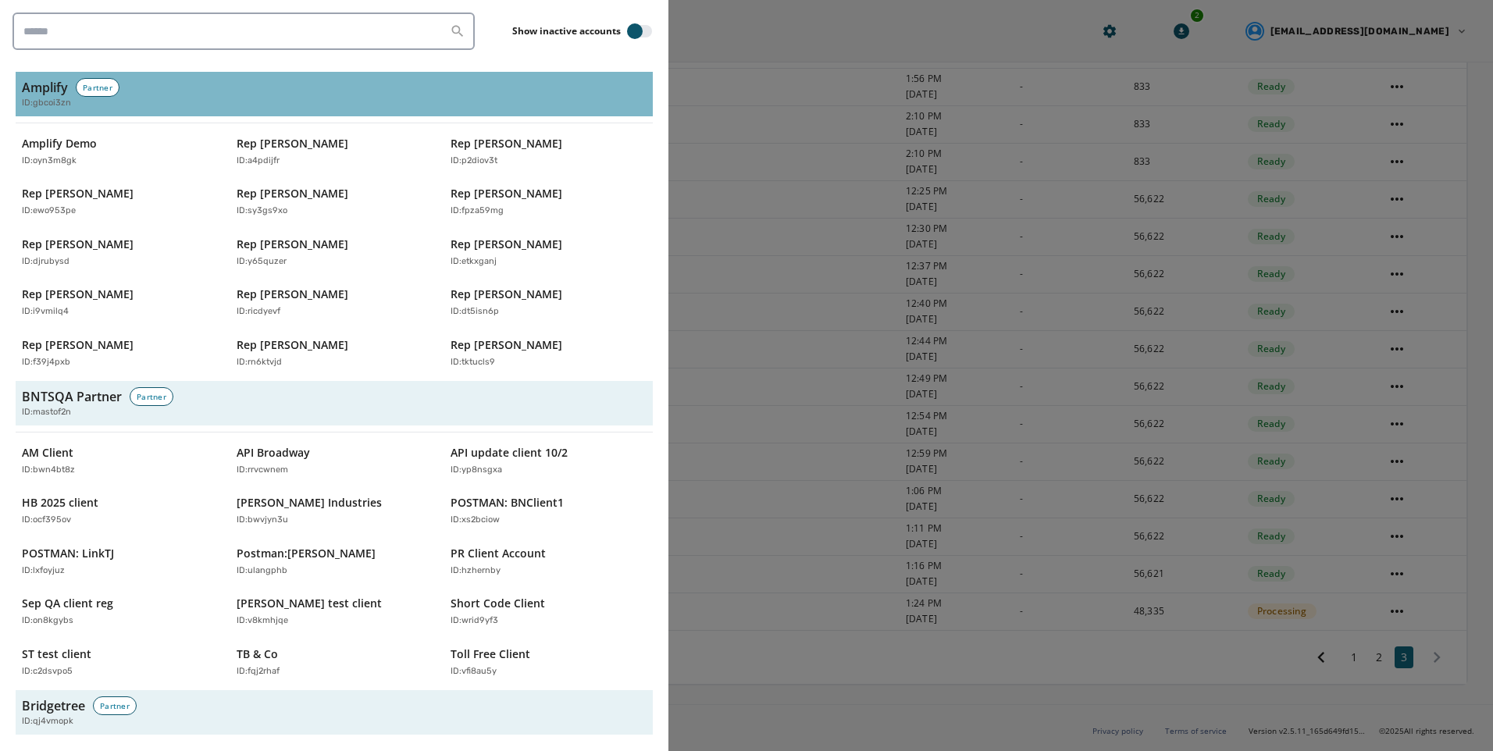
click at [52, 98] on span "ID: gbcoi3zn" at bounding box center [46, 103] width 49 height 13
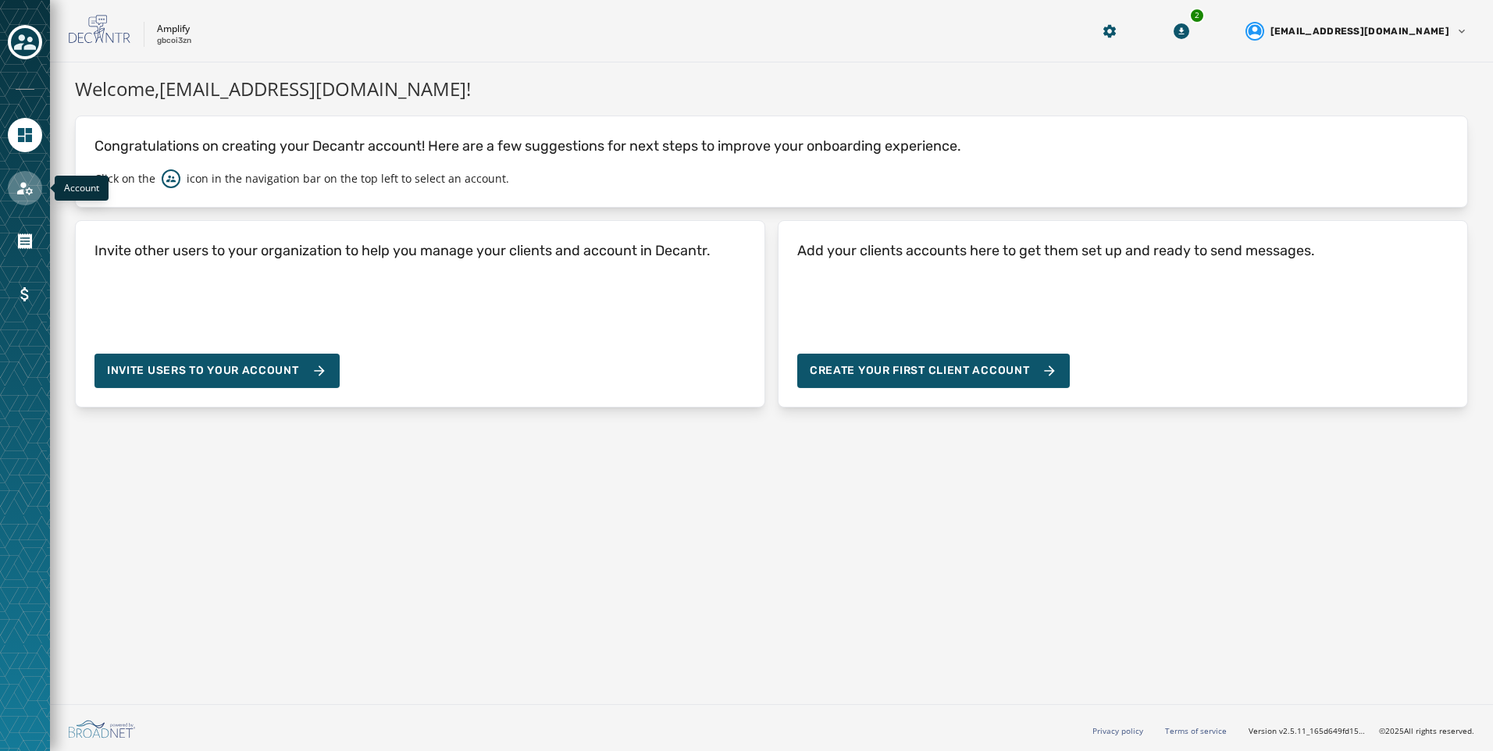
click at [22, 196] on icon "Navigate to Account" at bounding box center [25, 188] width 19 height 19
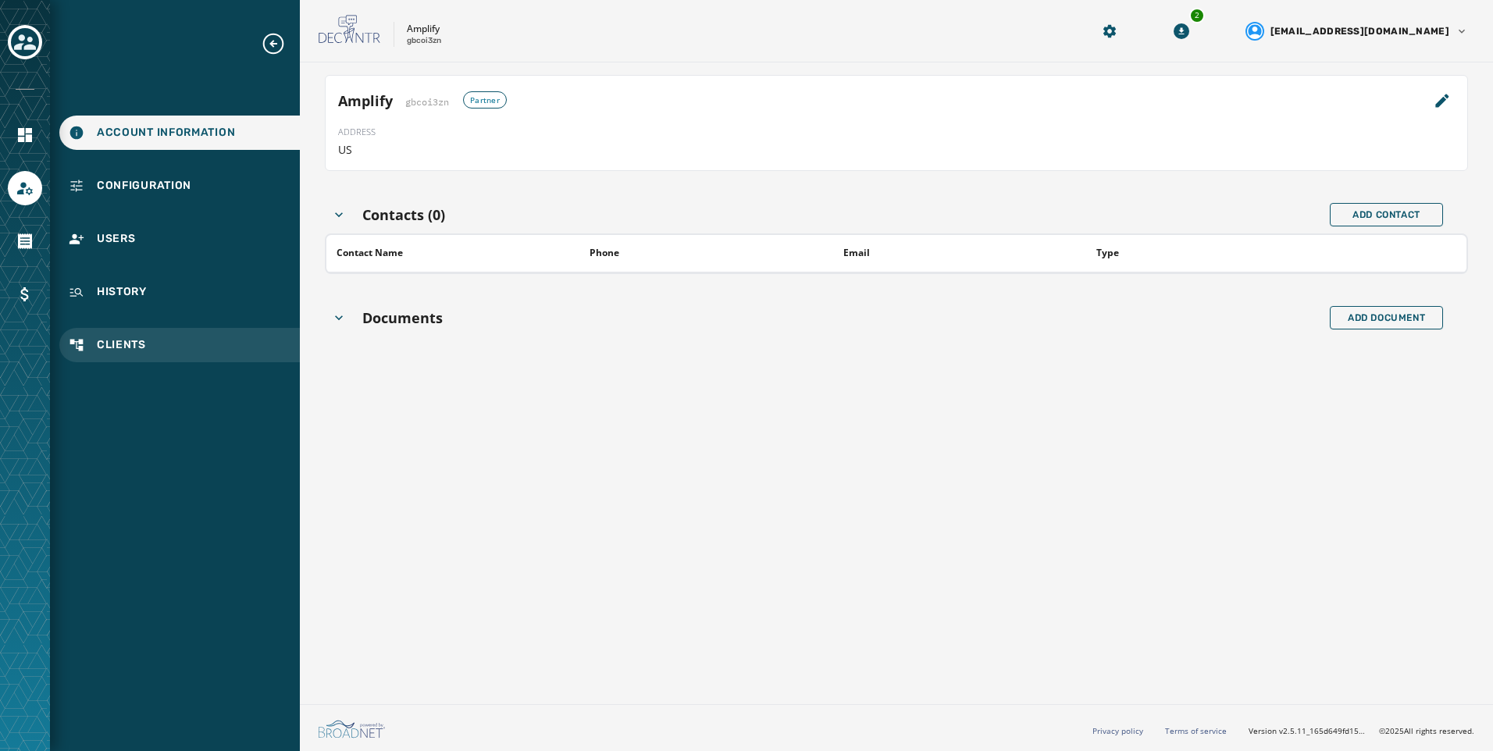
click at [167, 358] on div "Clients" at bounding box center [179, 345] width 241 height 34
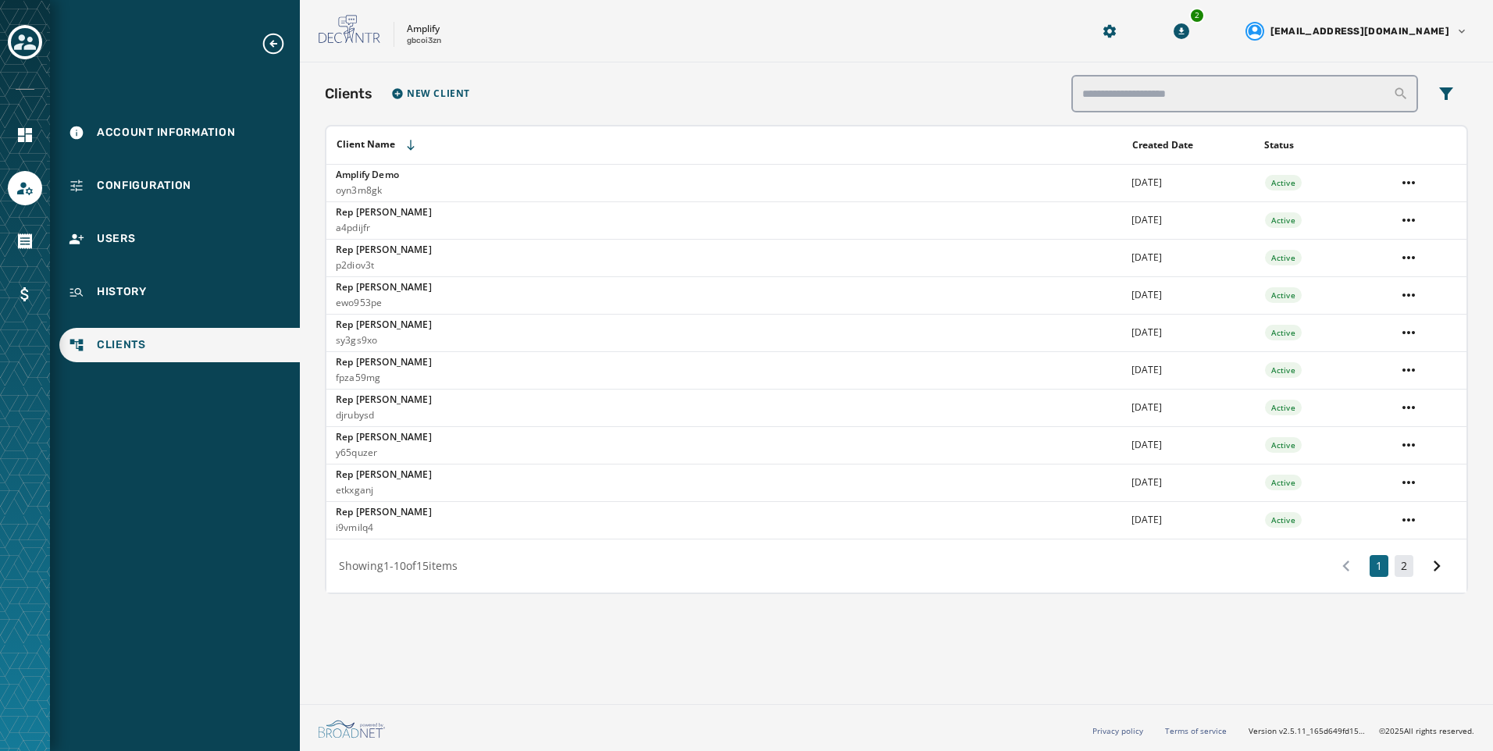
click at [1410, 570] on button "2" at bounding box center [1404, 566] width 19 height 22
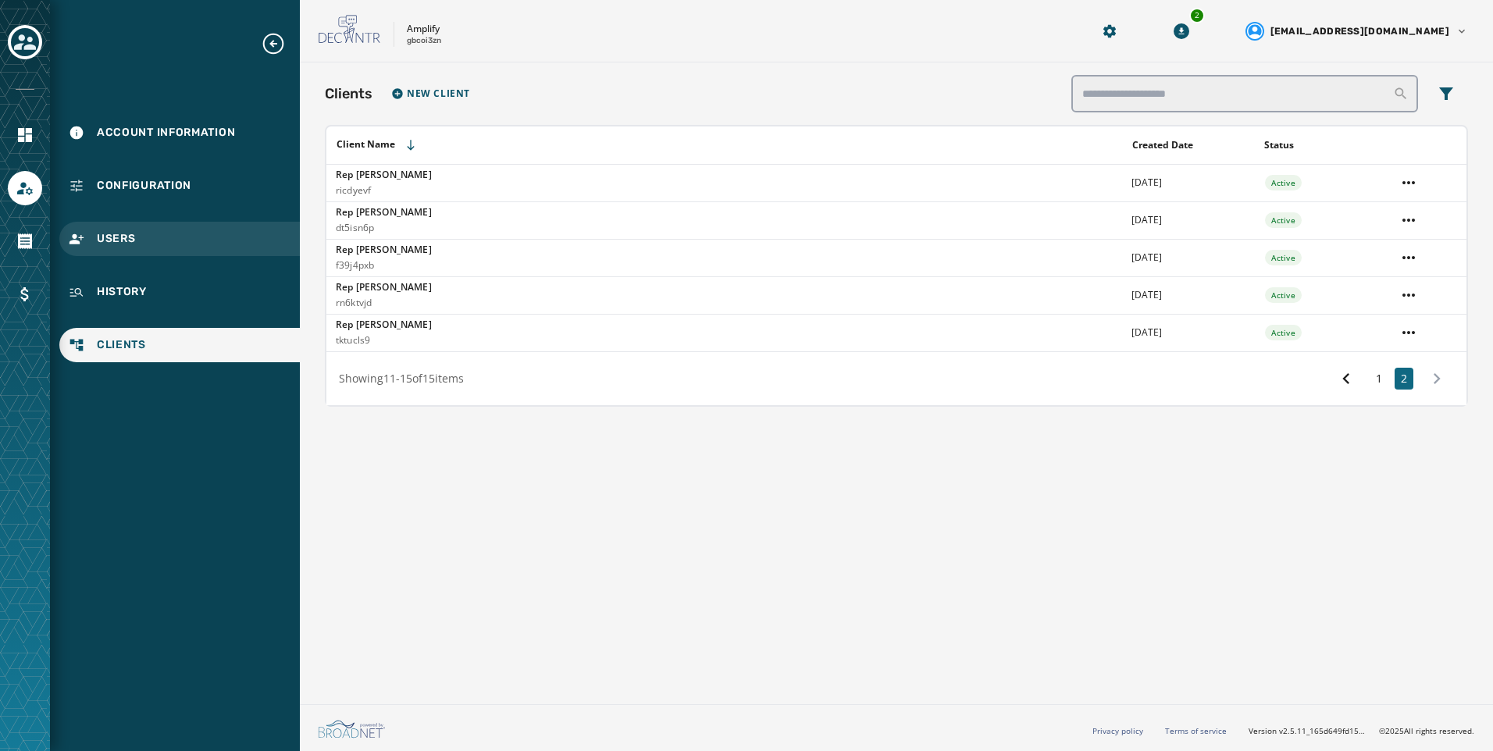
click at [131, 236] on span "Users" at bounding box center [116, 239] width 39 height 16
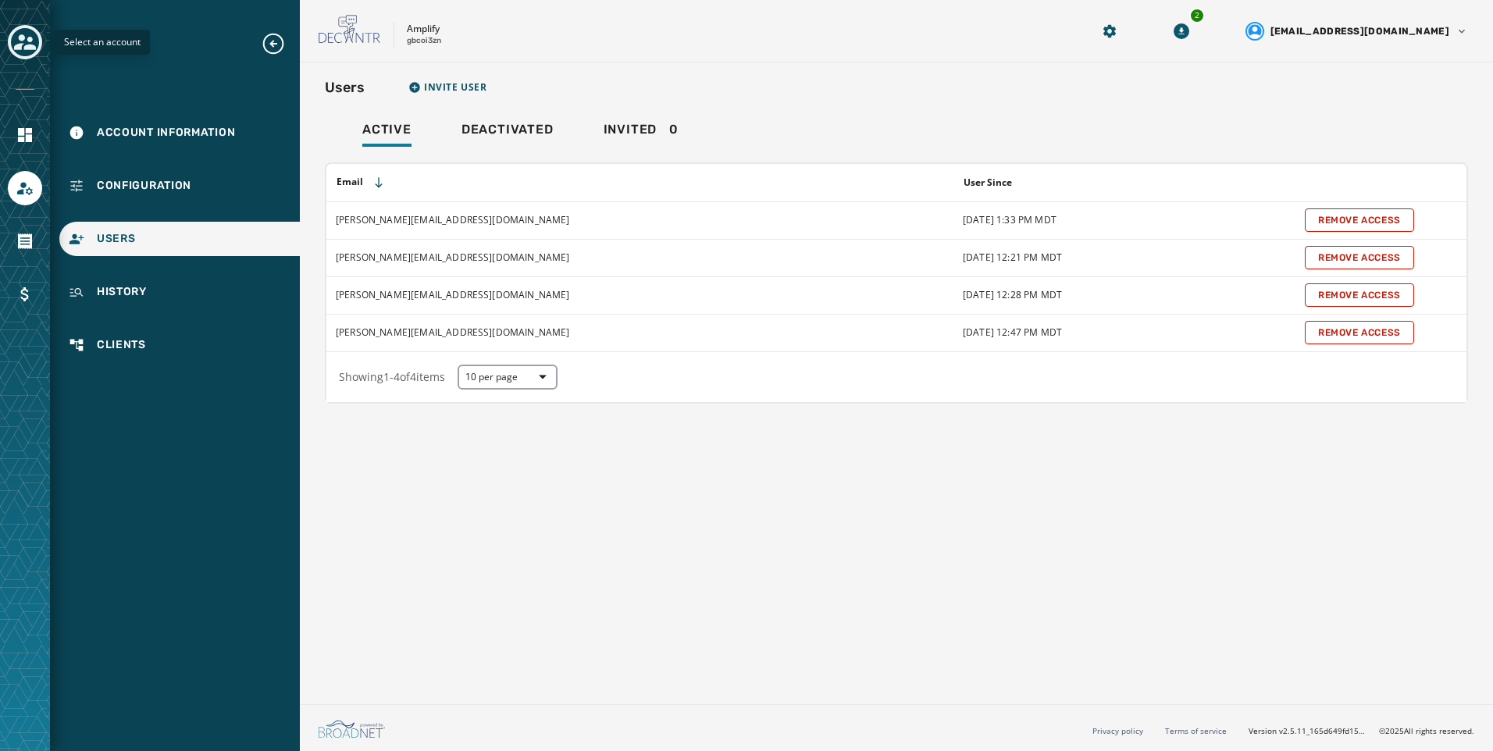
click at [37, 49] on button "Toggle account select drawer" at bounding box center [25, 42] width 34 height 34
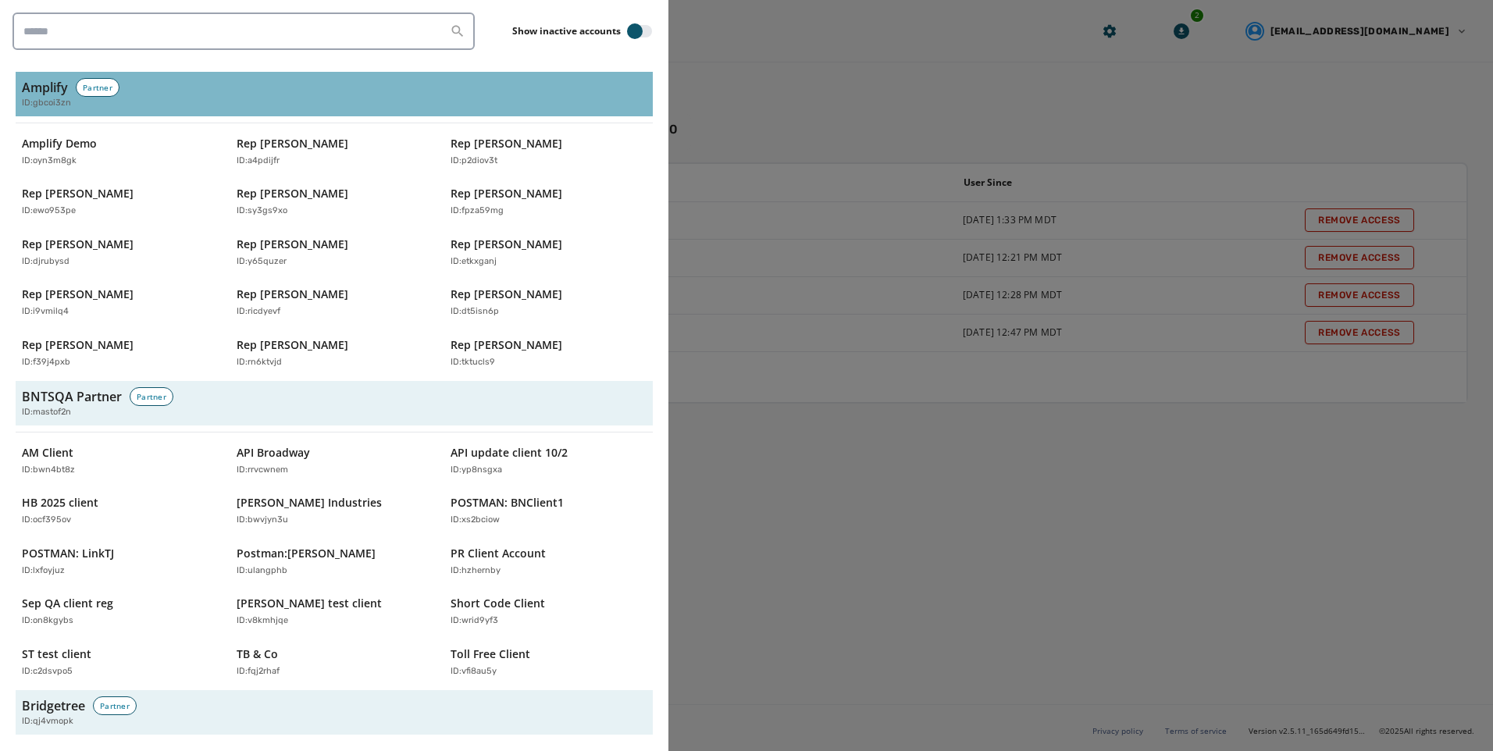
click at [70, 108] on span "ID: gbcoi3zn" at bounding box center [46, 103] width 49 height 13
click at [216, 105] on div "ID: gbcoi3zn" at bounding box center [334, 103] width 625 height 13
